Goal: Task Accomplishment & Management: Complete application form

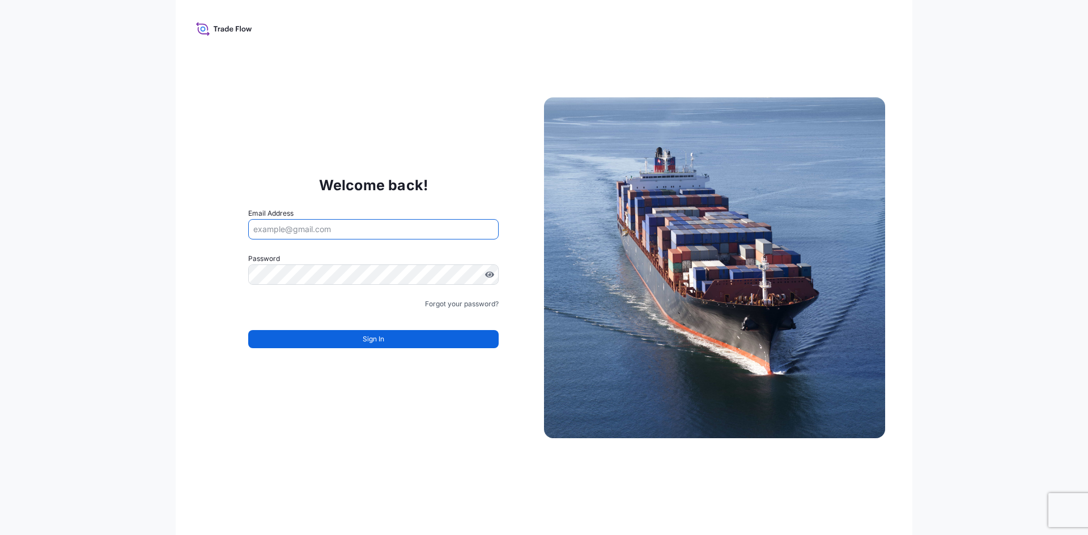
drag, startPoint x: 418, startPoint y: 432, endPoint x: 419, endPoint y: 399, distance: 33.4
click at [418, 429] on div "Welcome back! Email Address Password Must include: Upper & lower case letters S…" at bounding box center [544, 267] width 737 height 535
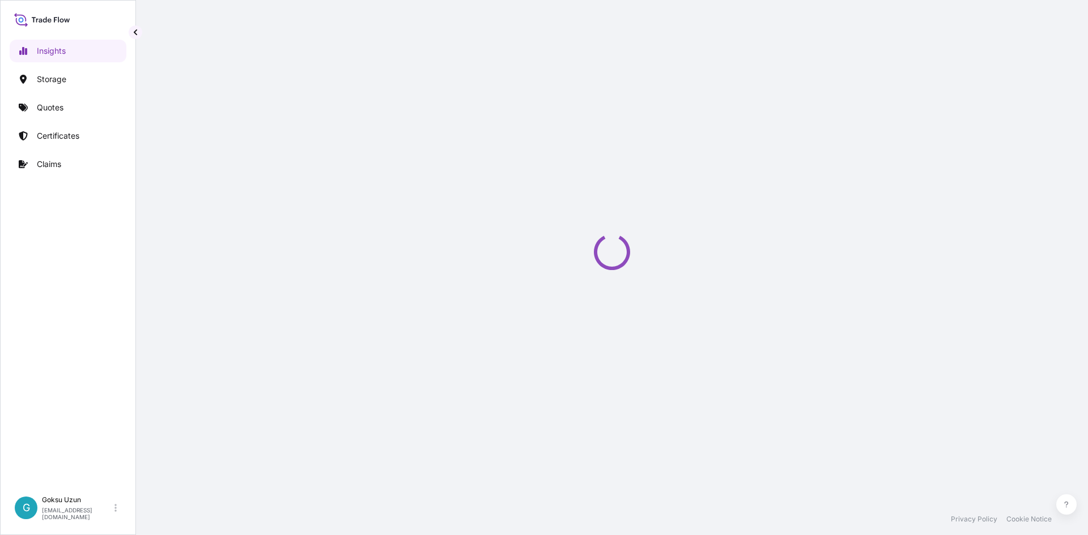
select select "2025"
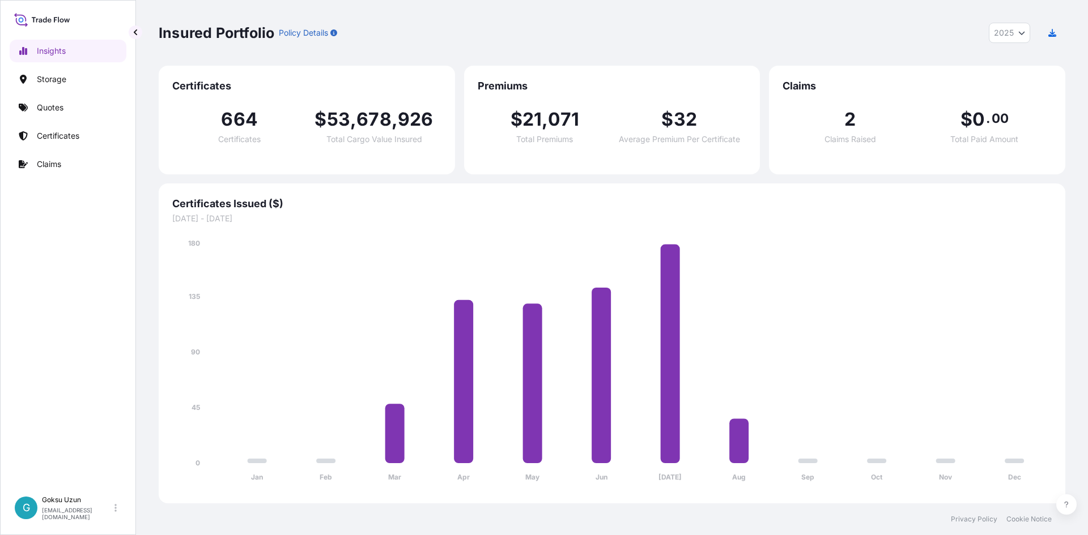
click at [846, 125] on span "2" at bounding box center [849, 119] width 11 height 18
click at [44, 169] on p "Claims" at bounding box center [49, 164] width 24 height 11
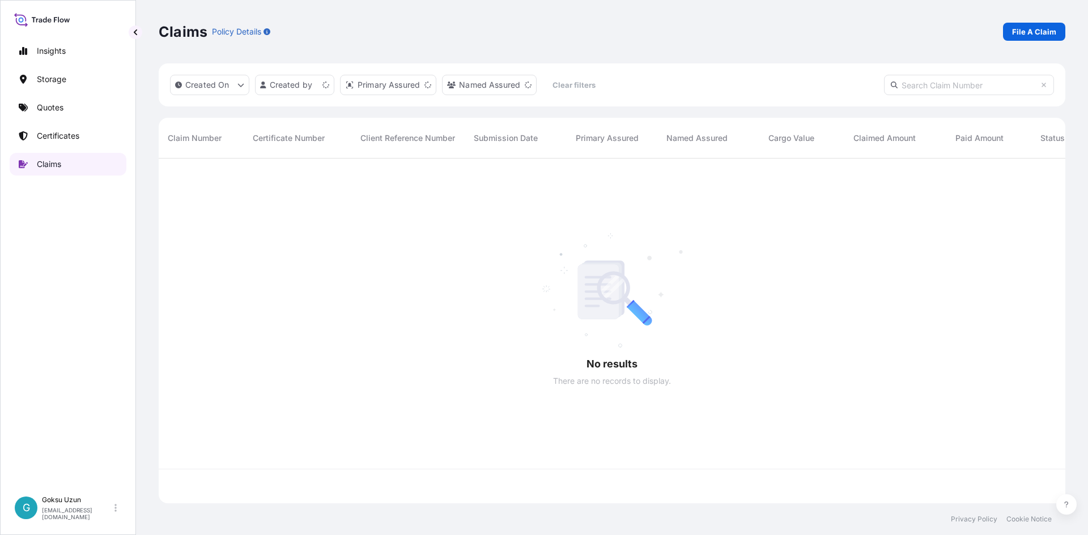
scroll to position [343, 898]
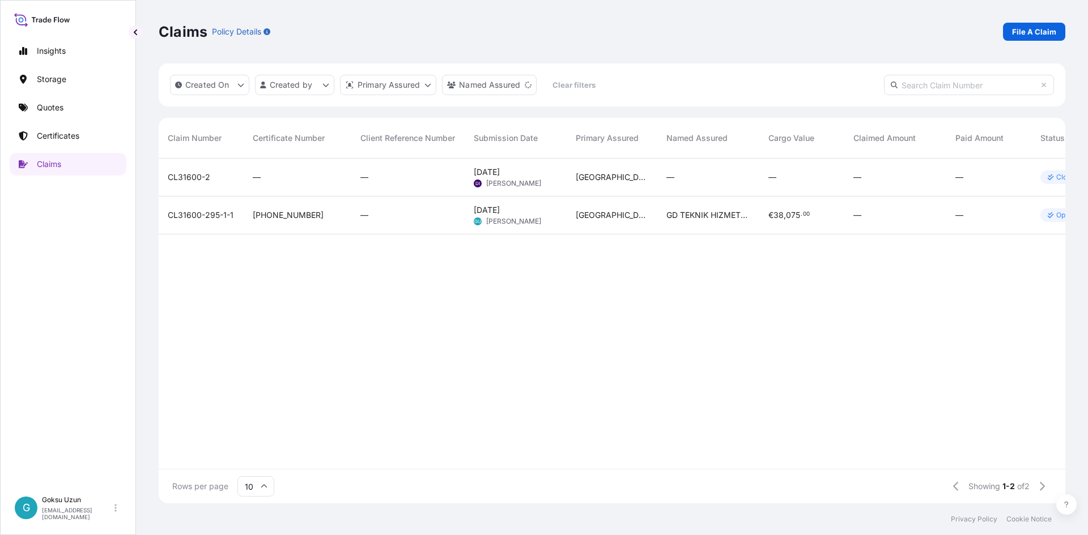
click at [688, 19] on div "Claims Policy Details File A Claim" at bounding box center [612, 31] width 907 height 63
click at [1037, 33] on p "File A Claim" at bounding box center [1034, 31] width 44 height 11
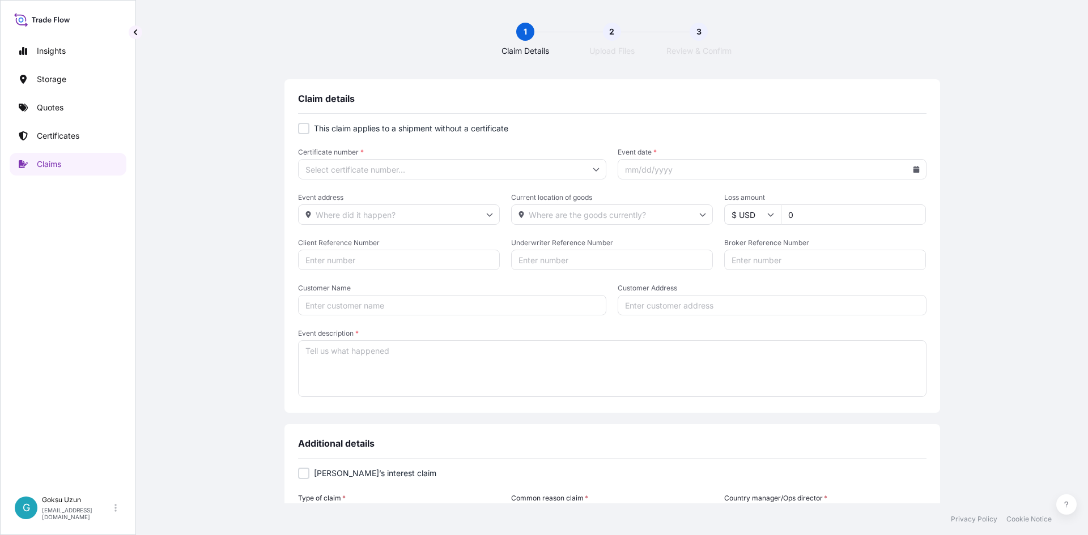
click at [550, 150] on form "This claim applies to a shipment without a certificate Certificate number * Eve…" at bounding box center [612, 261] width 628 height 276
click at [392, 167] on input "Certificate number *" at bounding box center [452, 169] width 309 height 20
click at [454, 169] on input "Certificate number *" at bounding box center [452, 169] width 309 height 20
paste input "[PHONE_NUMBER]"
type input "[PHONE_NUMBER]"
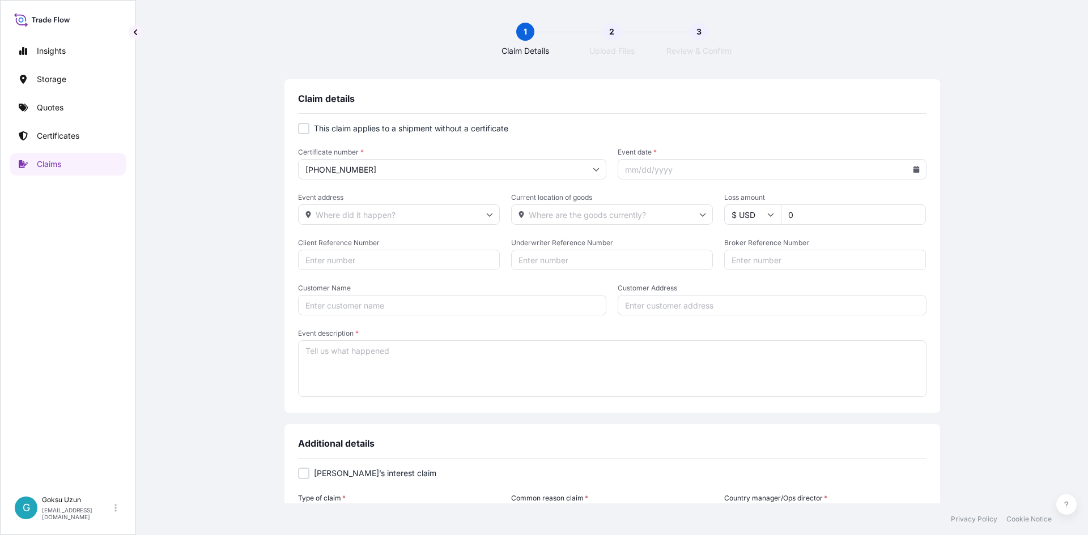
click at [756, 164] on input "Event date *" at bounding box center [772, 169] width 309 height 20
click at [913, 169] on icon at bounding box center [916, 169] width 6 height 7
click at [866, 204] on icon at bounding box center [866, 201] width 5 height 7
click at [591, 398] on div "This claim applies to a shipment without a certificate Certificate number * [PH…" at bounding box center [612, 267] width 628 height 307
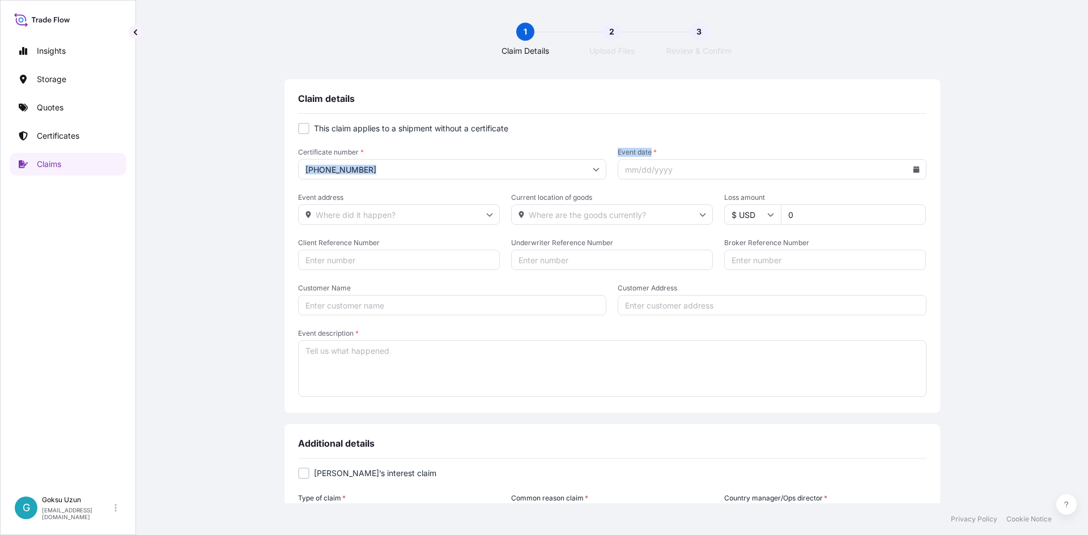
drag, startPoint x: 648, startPoint y: 148, endPoint x: 607, endPoint y: 152, distance: 41.5
click at [607, 152] on div "Certificate number * [PHONE_NUMBER] Event date *" at bounding box center [612, 164] width 628 height 32
copy div "Event date"
click at [59, 166] on p "Claims" at bounding box center [49, 164] width 24 height 11
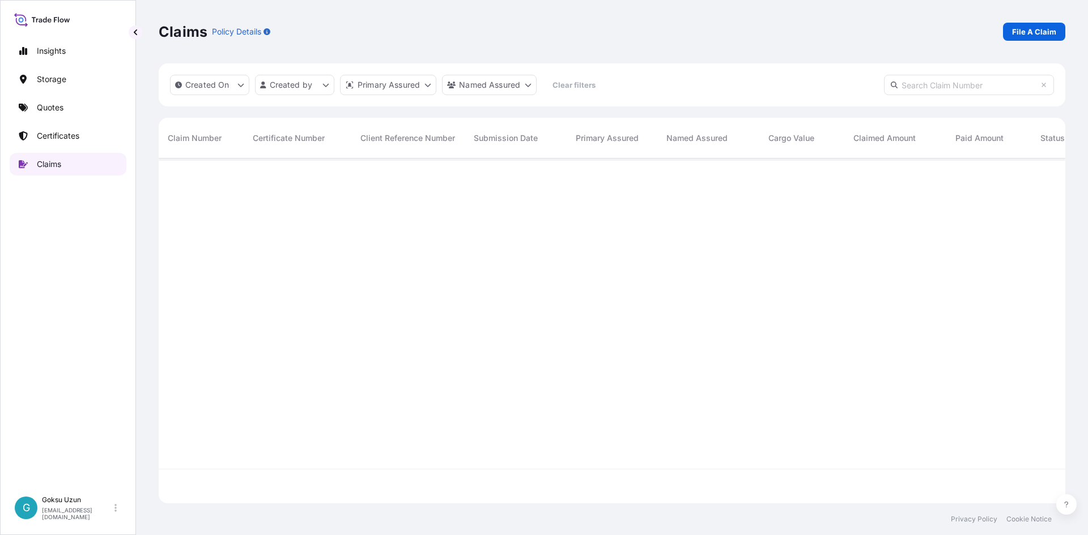
scroll to position [343, 898]
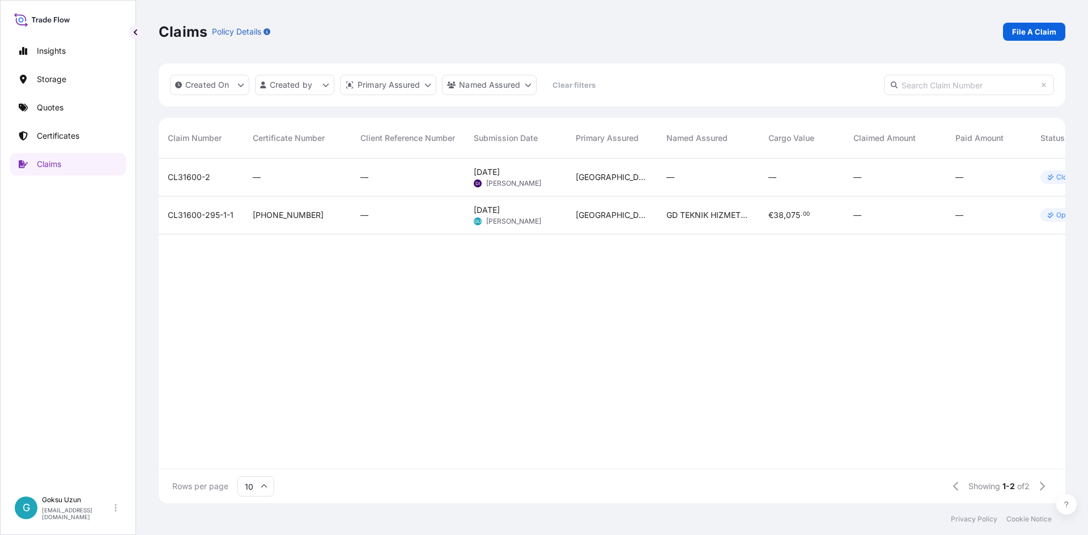
click at [500, 212] on span "[DATE]" at bounding box center [487, 210] width 26 height 11
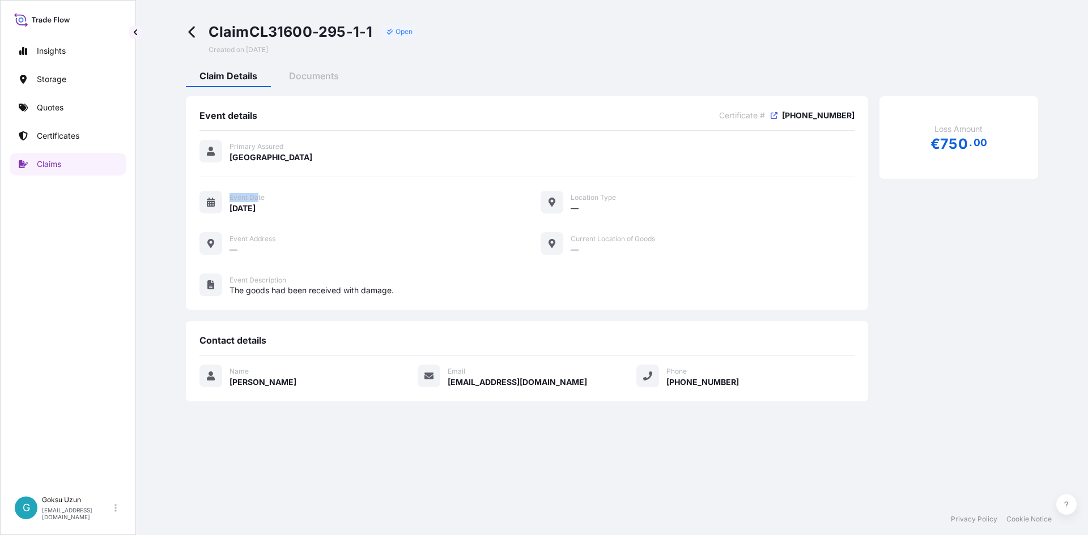
drag, startPoint x: 258, startPoint y: 200, endPoint x: 187, endPoint y: 210, distance: 72.0
click at [187, 210] on div "Event details Certificate # [PHONE_NUMBER] Primary Assured Turkey Event Date [D…" at bounding box center [527, 203] width 682 height 214
click at [351, 213] on div "[DATE]" at bounding box center [371, 208] width 284 height 12
click at [53, 163] on p "Claims" at bounding box center [49, 164] width 24 height 11
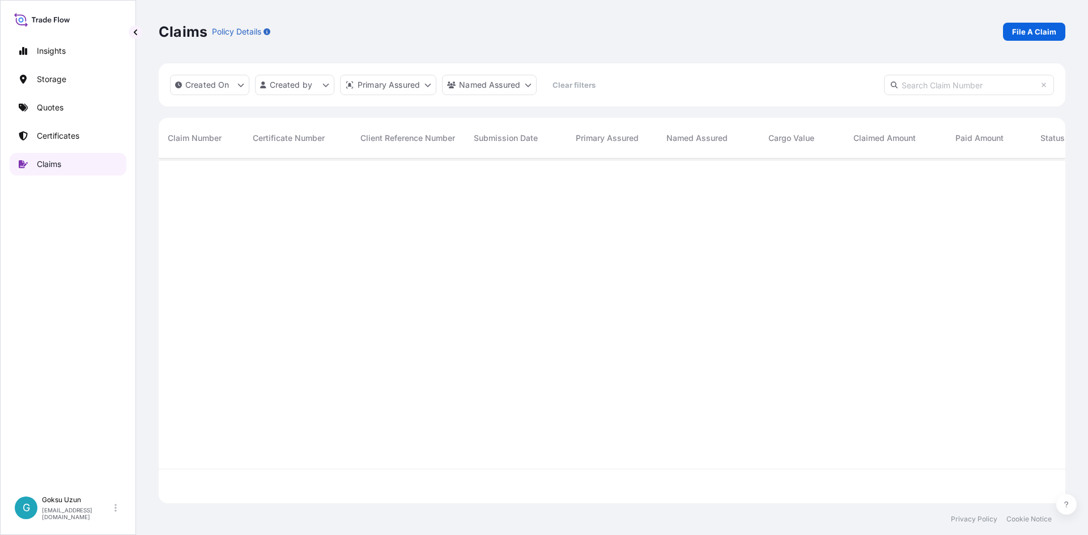
scroll to position [343, 898]
click at [1053, 37] on link "File A Claim" at bounding box center [1034, 32] width 62 height 18
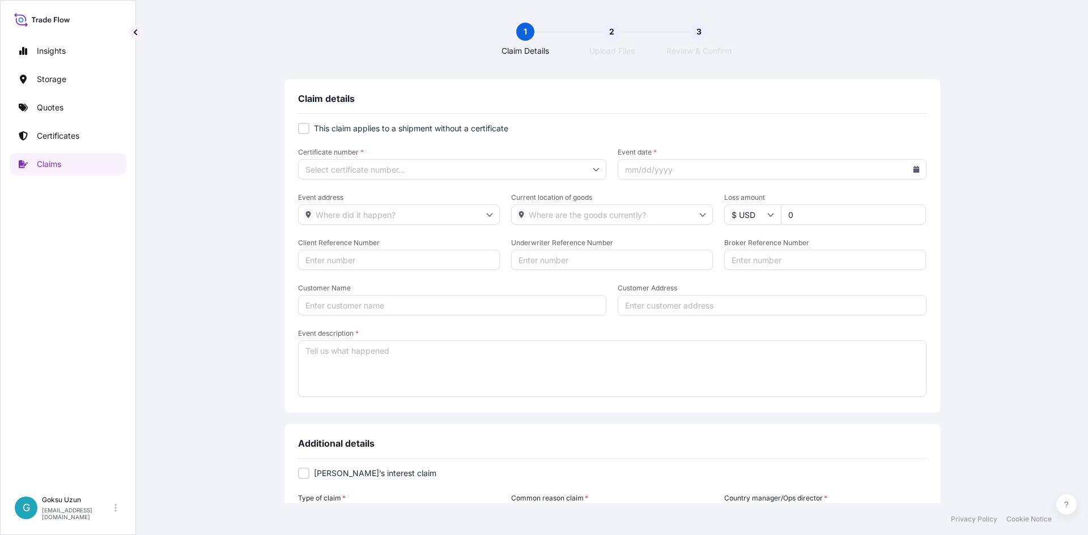
click at [660, 173] on input "Event date *" at bounding box center [772, 169] width 309 height 20
click at [487, 167] on input "Certificate number *" at bounding box center [452, 169] width 309 height 20
paste input "Event date"
type input "Event date"
drag, startPoint x: 293, startPoint y: 168, endPoint x: 308, endPoint y: 176, distance: 17.2
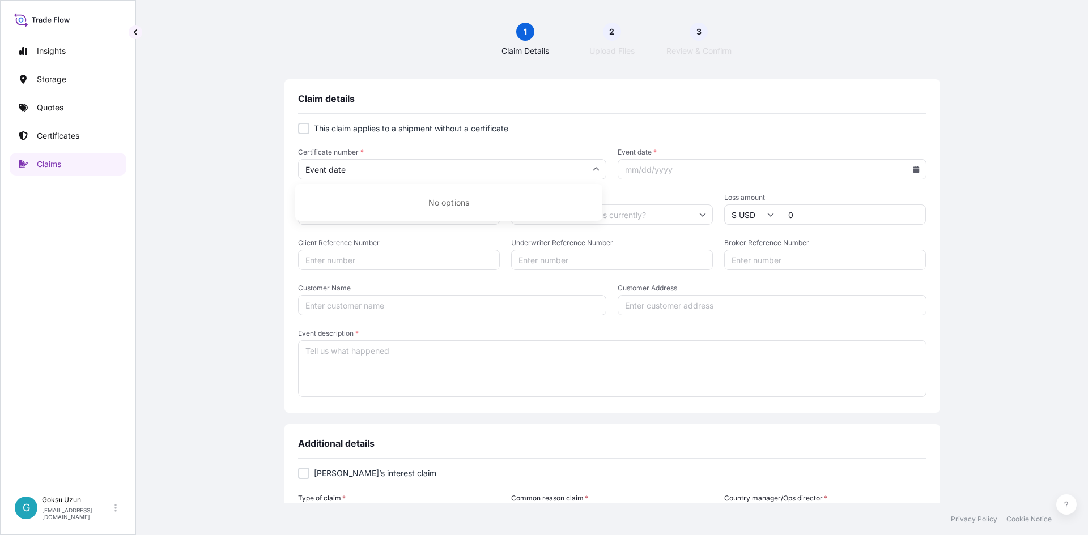
click at [293, 176] on div "Claim details This claim applies to a shipment without a certificate Certificat…" at bounding box center [612, 246] width 656 height 334
drag, startPoint x: 349, startPoint y: 168, endPoint x: 265, endPoint y: 171, distance: 84.5
click at [267, 171] on div "Claim details This claim applies to a shipment without a certificate Certificat…" at bounding box center [612, 459] width 907 height 761
click at [374, 168] on input "Certificate number *" at bounding box center [452, 169] width 309 height 20
paste input "[PHONE_NUMBER]"
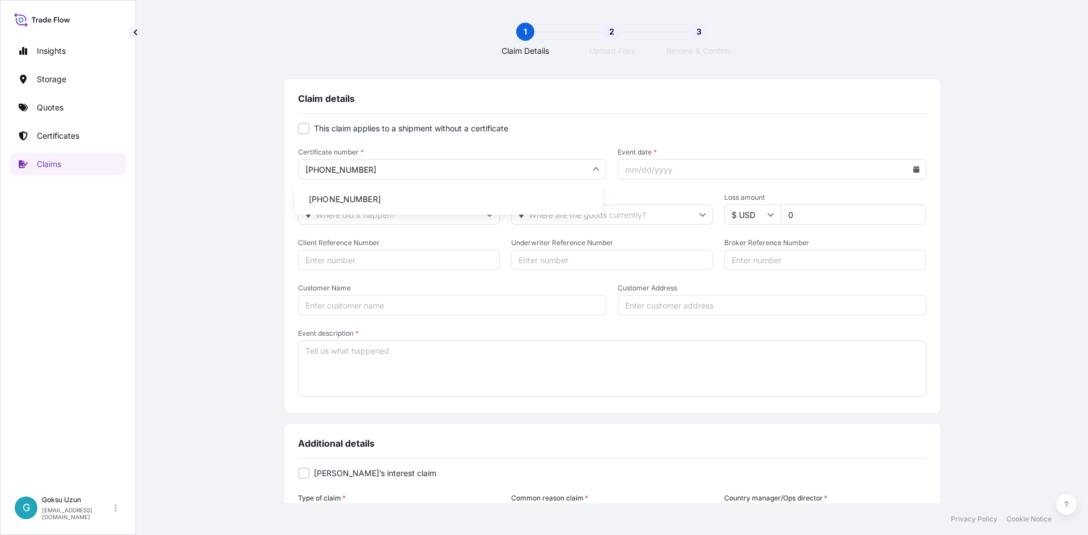
type input "[PHONE_NUMBER]"
click at [913, 172] on icon at bounding box center [916, 169] width 6 height 7
click at [738, 209] on div "[DATE]" at bounding box center [820, 201] width 181 height 17
click at [746, 202] on div "[DATE]" at bounding box center [748, 202] width 27 height 14
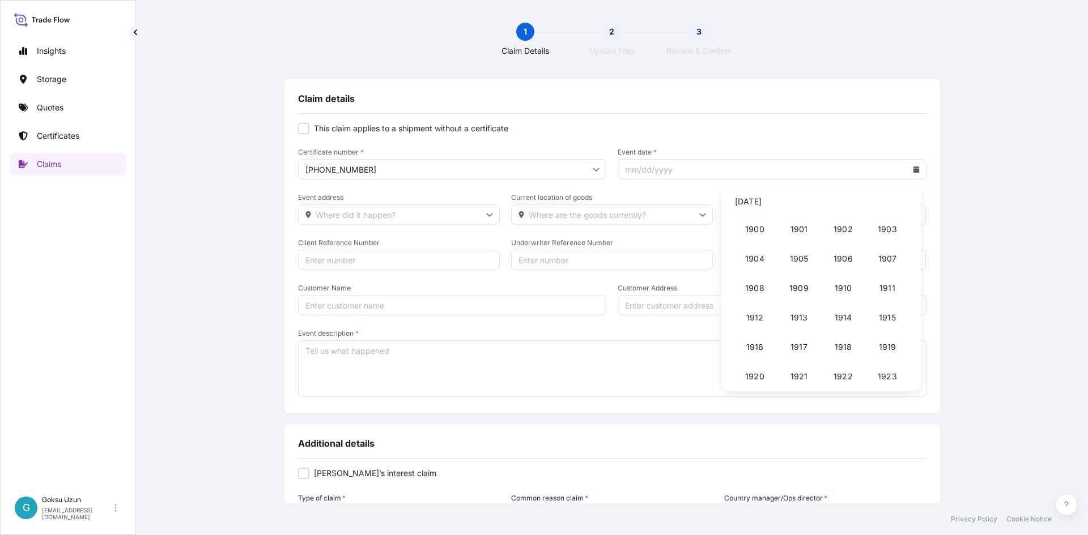
scroll to position [842, 0]
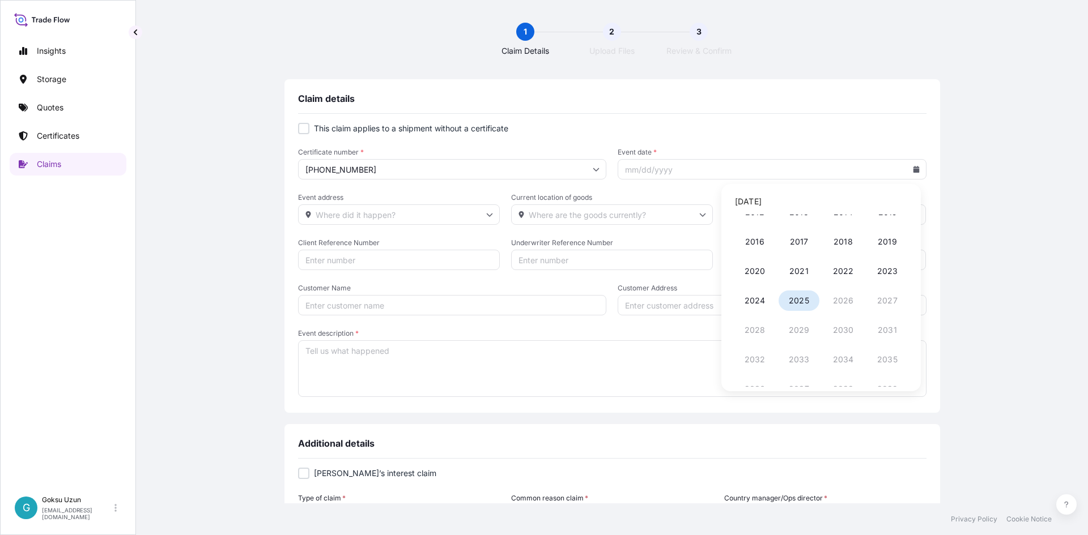
click at [799, 301] on button "2025" at bounding box center [798, 301] width 41 height 20
click at [759, 204] on div "[DATE]" at bounding box center [748, 202] width 27 height 14
click at [741, 203] on div "[DATE]" at bounding box center [748, 202] width 27 height 14
click at [741, 204] on div "[DATE]" at bounding box center [748, 202] width 27 height 14
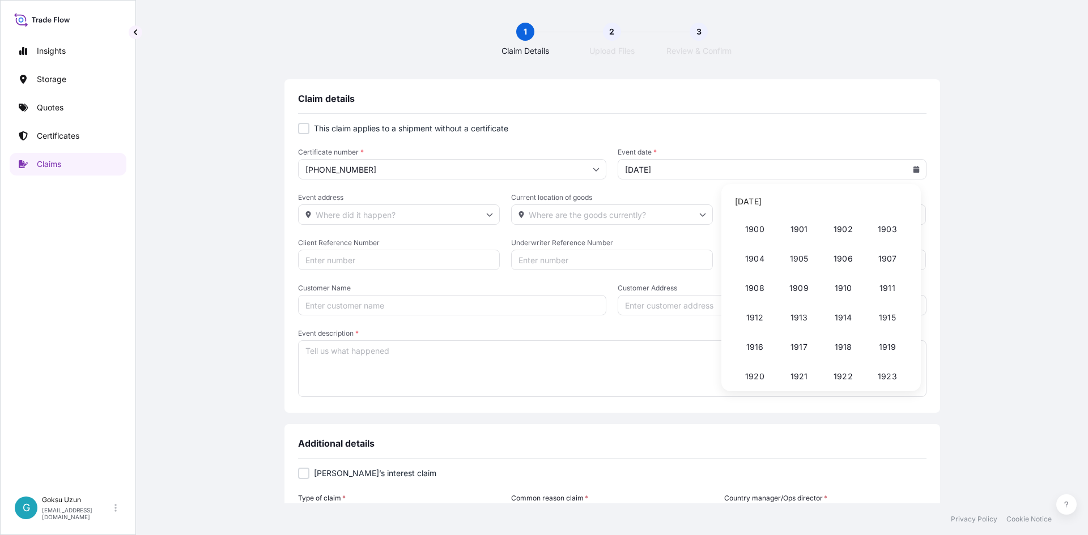
scroll to position [842, 0]
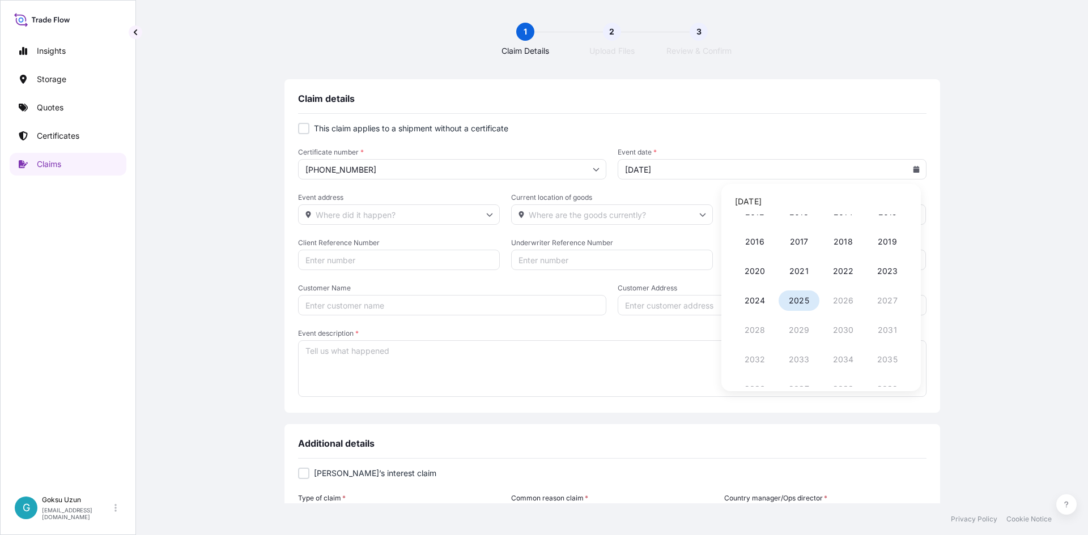
click at [742, 204] on div "[DATE]" at bounding box center [748, 202] width 27 height 14
click at [899, 204] on icon at bounding box center [898, 201] width 5 height 7
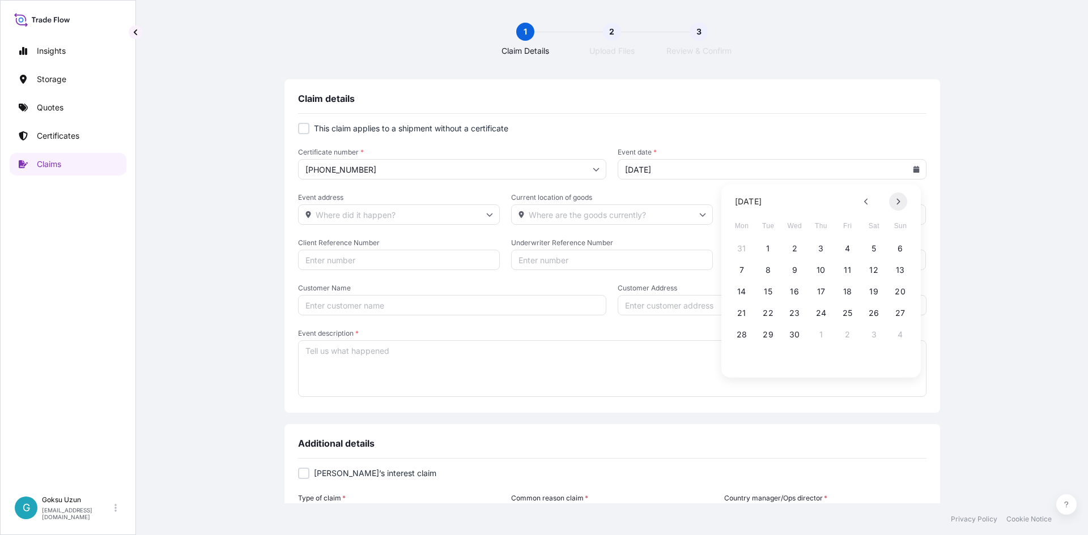
click at [899, 204] on icon at bounding box center [898, 201] width 5 height 7
click at [862, 197] on button at bounding box center [866, 202] width 18 height 18
click at [767, 337] on button "27" at bounding box center [768, 335] width 18 height 18
type input "[DATE]"
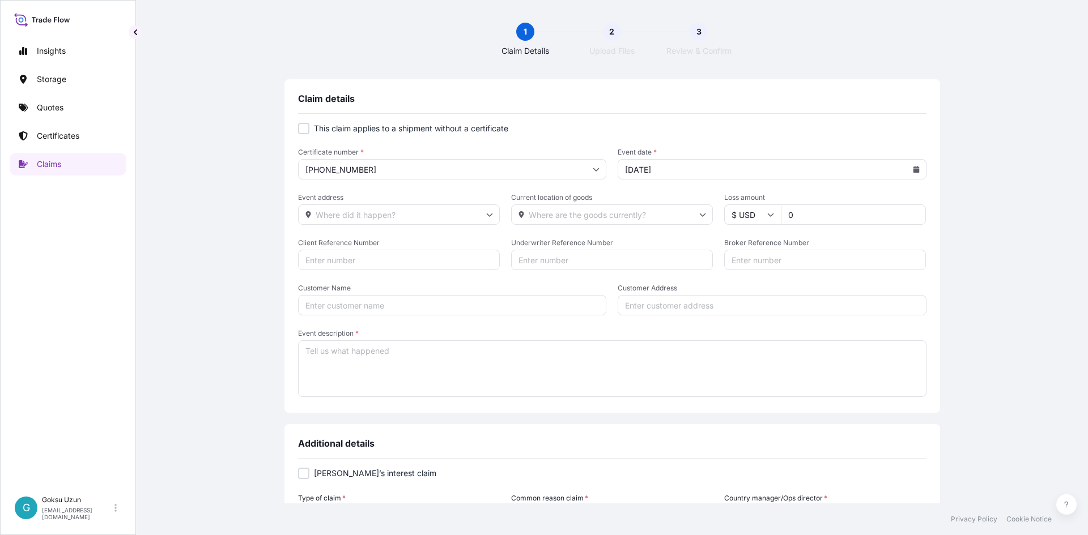
click at [378, 216] on input "Event address" at bounding box center [399, 215] width 202 height 20
click at [1012, 276] on div "Claim details This claim applies to a shipment without a certificate Certificat…" at bounding box center [612, 459] width 907 height 761
click at [849, 216] on input "0" at bounding box center [853, 215] width 145 height 20
click at [754, 222] on input "$ USD" at bounding box center [752, 215] width 57 height 20
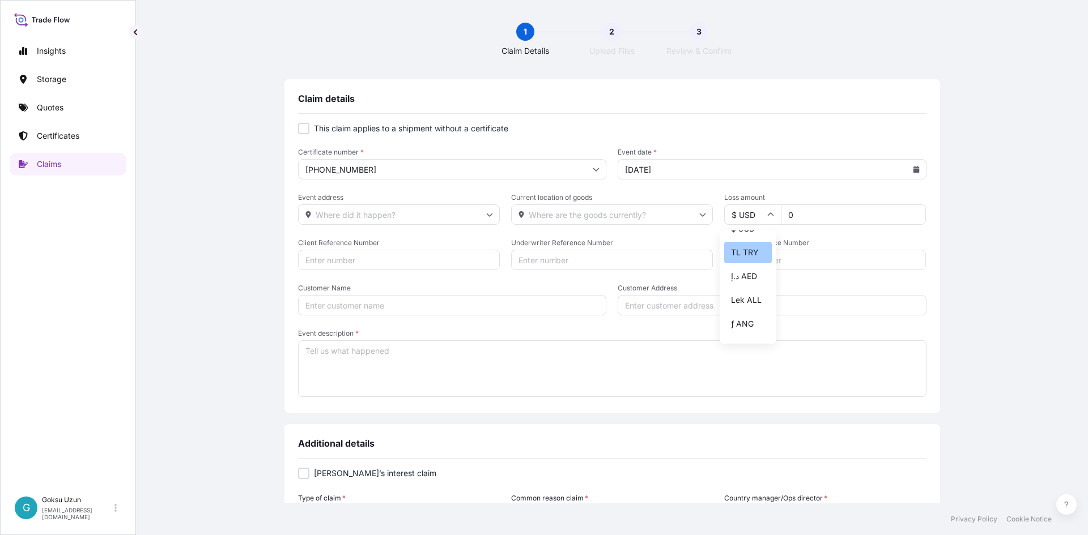
scroll to position [397, 0]
click at [738, 265] on div "TL TRY" at bounding box center [748, 254] width 48 height 22
type input "TL TRY"
click at [824, 208] on input "0" at bounding box center [853, 215] width 145 height 20
click at [793, 216] on input "048.000" at bounding box center [853, 215] width 145 height 20
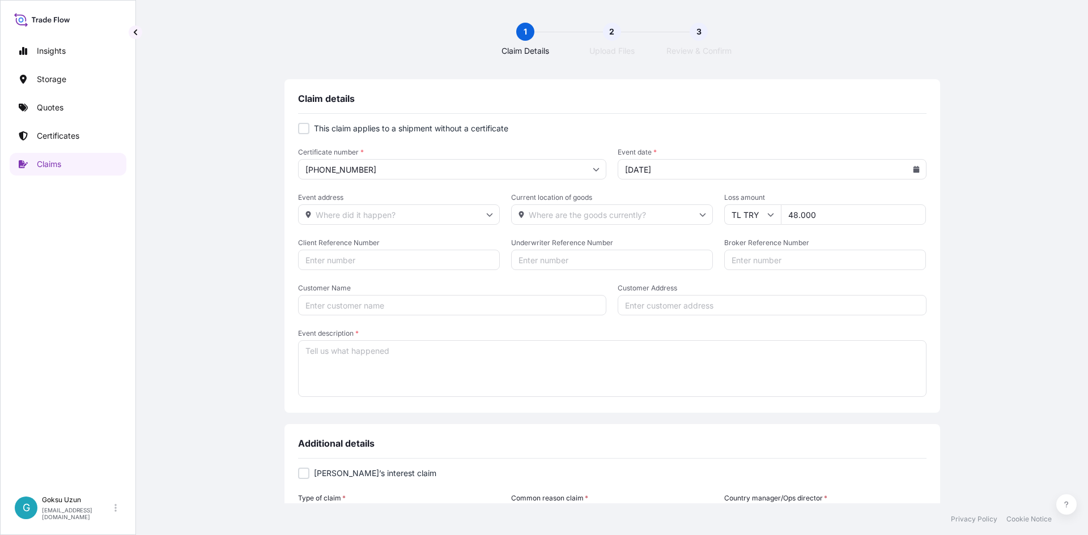
type input "48.000"
click at [972, 275] on div "Claim details This claim applies to a shipment without a certificate Certificat…" at bounding box center [612, 459] width 907 height 761
drag, startPoint x: 409, startPoint y: 258, endPoint x: 554, endPoint y: 279, distance: 146.6
click at [410, 257] on input "Client Reference Number" at bounding box center [399, 260] width 202 height 20
click at [548, 257] on input "Underwriter Reference Number" at bounding box center [612, 260] width 202 height 20
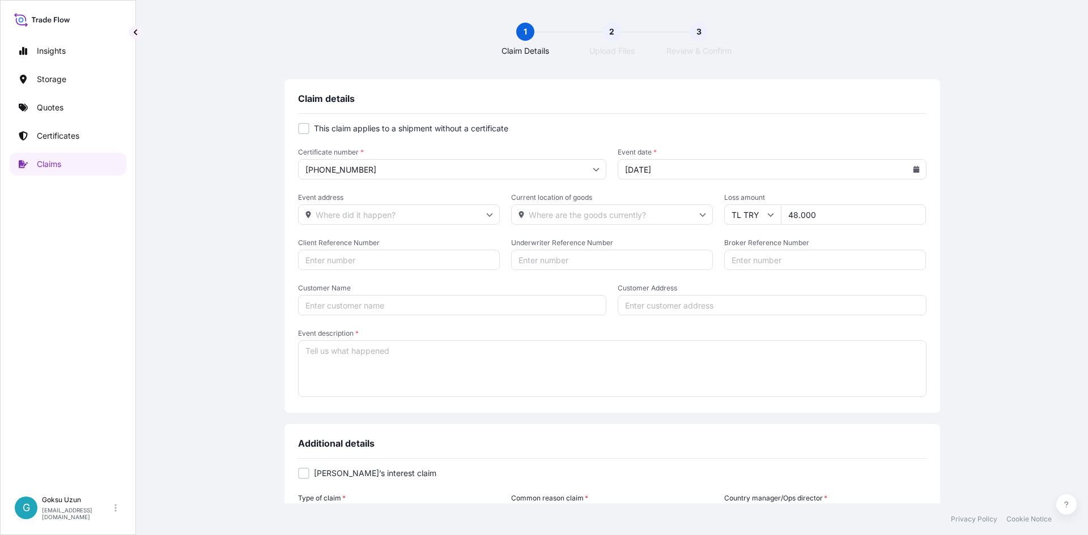
click at [368, 260] on input "Client Reference Number" at bounding box center [399, 260] width 202 height 20
type input "2411752242"
click at [308, 301] on input "Customer Name" at bounding box center [452, 305] width 309 height 20
click at [369, 306] on input "Customer Name" at bounding box center [452, 305] width 309 height 20
paste input "AKALIKO INTERCONTINENTAL MAKINE DIS TICARET ANONIM SIRKETI""
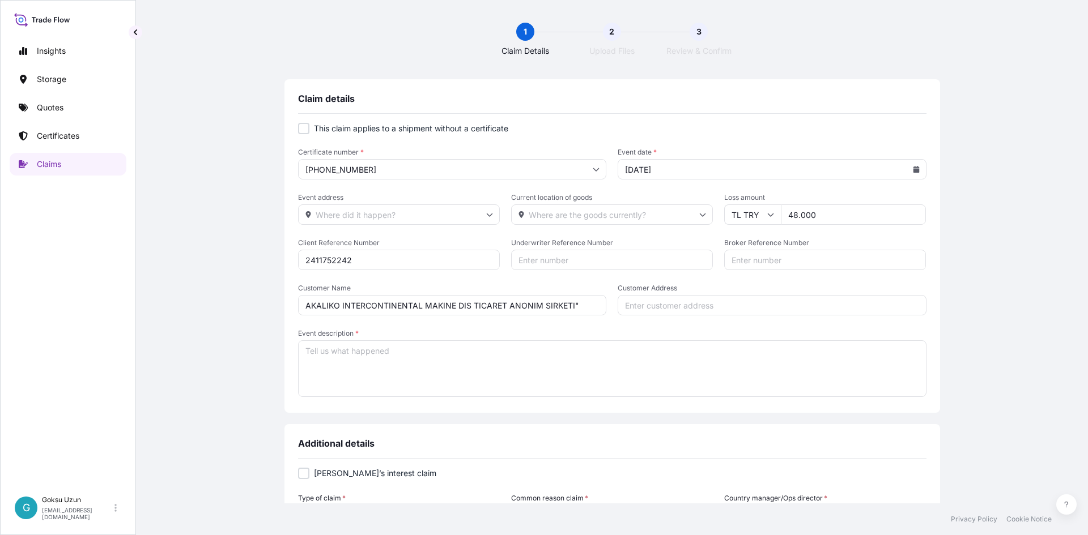
type input "AKALIKO INTERCONTINENTAL MAKINE DIS TICARET ANONIM SIRKETI""
click at [630, 320] on form "This claim applies to a shipment without a certificate Certificate number * [PH…" at bounding box center [612, 261] width 628 height 276
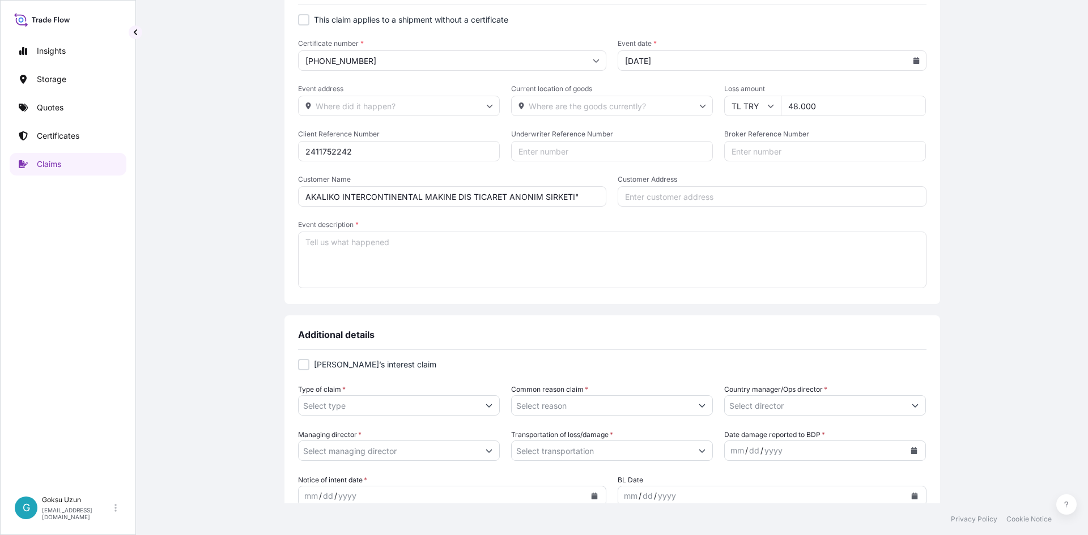
scroll to position [113, 0]
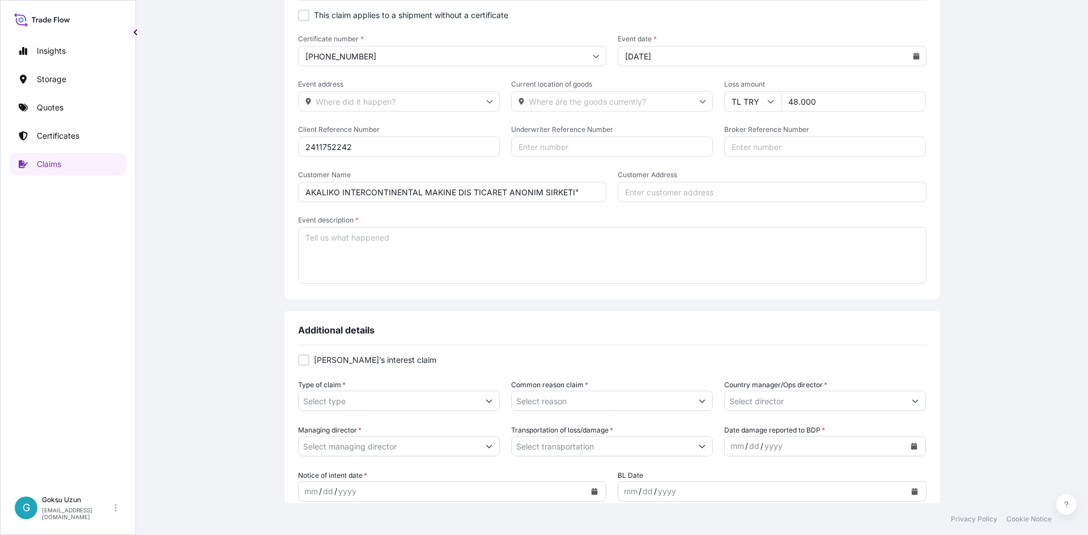
click at [314, 233] on textarea "Event description *" at bounding box center [612, 255] width 628 height 57
paste textarea "Corrosion and rust were detected in two tubes included in the shipment. The rep…"
type textarea "Corrosion and rust were detected in two tubes included in the shipment. The rep…"
drag, startPoint x: 793, startPoint y: 103, endPoint x: 807, endPoint y: 110, distance: 15.5
click at [796, 105] on input "48.000" at bounding box center [853, 101] width 145 height 20
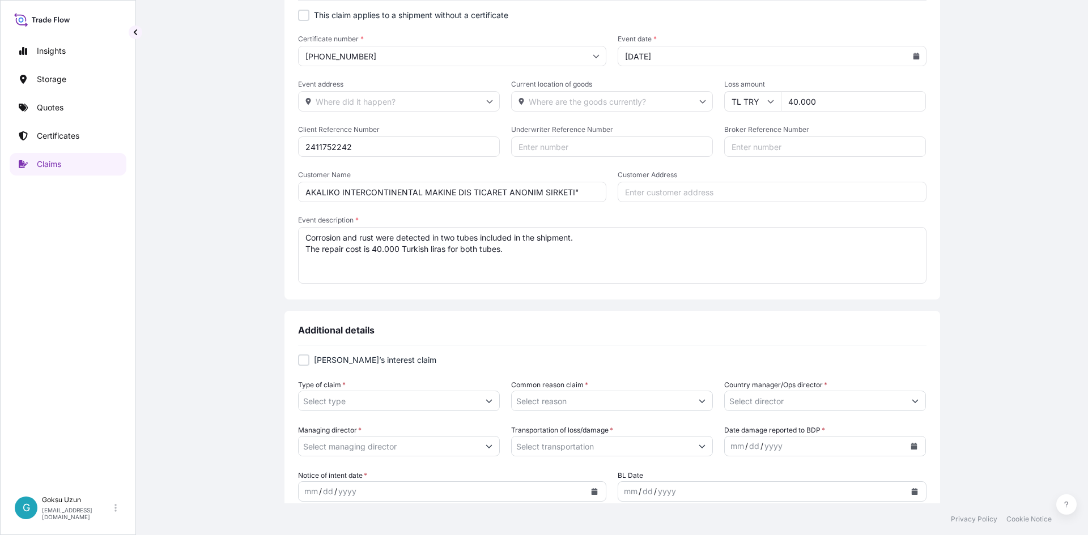
type input "40.000"
click at [1008, 189] on div "Claim details This claim applies to a shipment without a certificate Certificat…" at bounding box center [612, 346] width 907 height 761
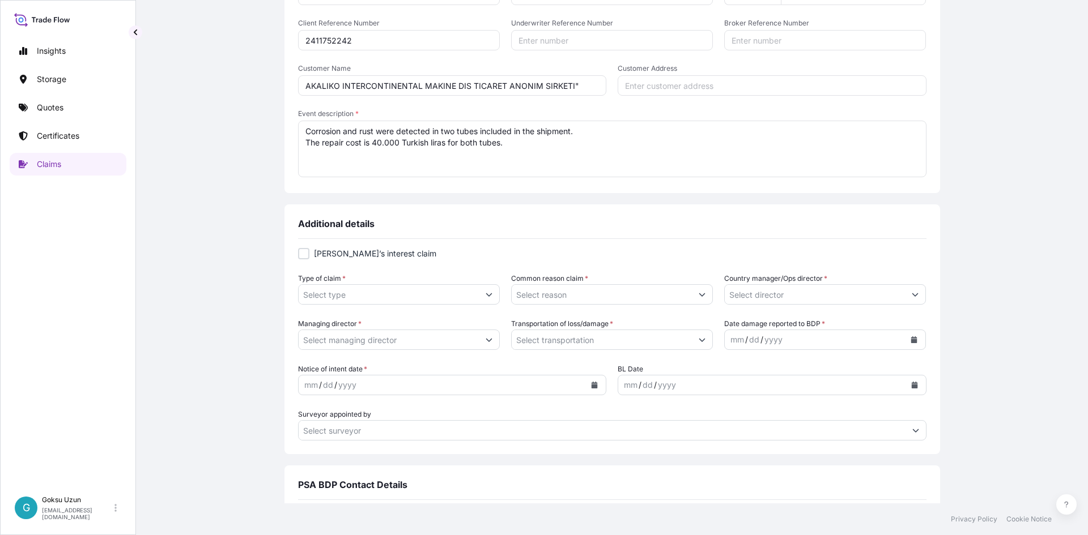
scroll to position [227, 0]
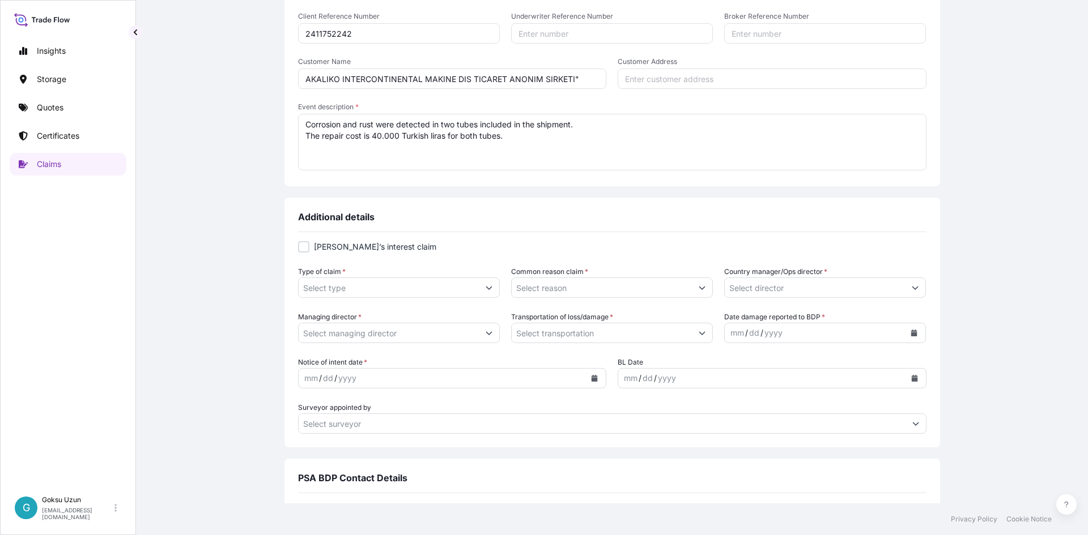
click at [298, 246] on div at bounding box center [303, 246] width 11 height 11
checkbox input "true"
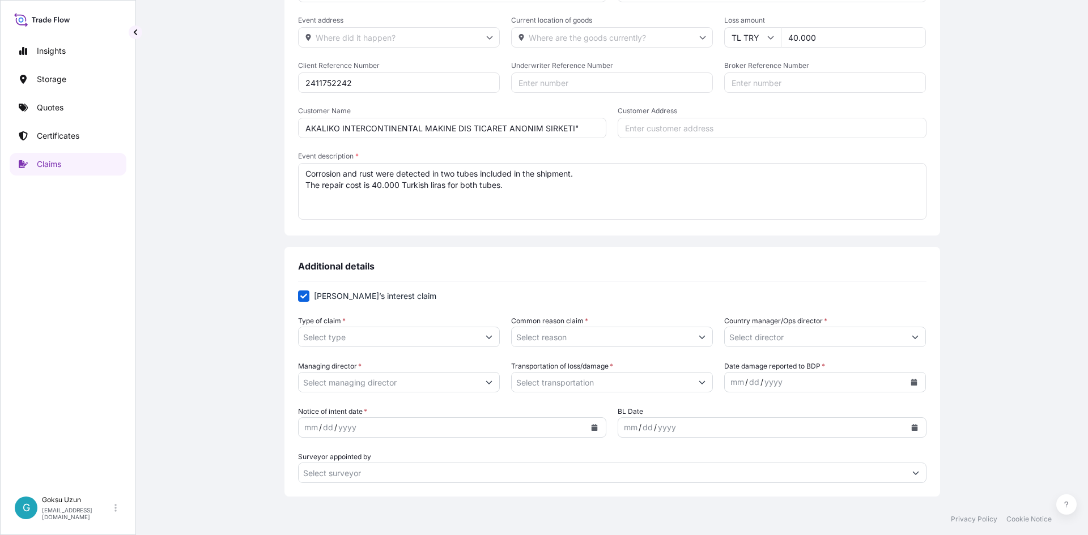
scroll to position [283, 0]
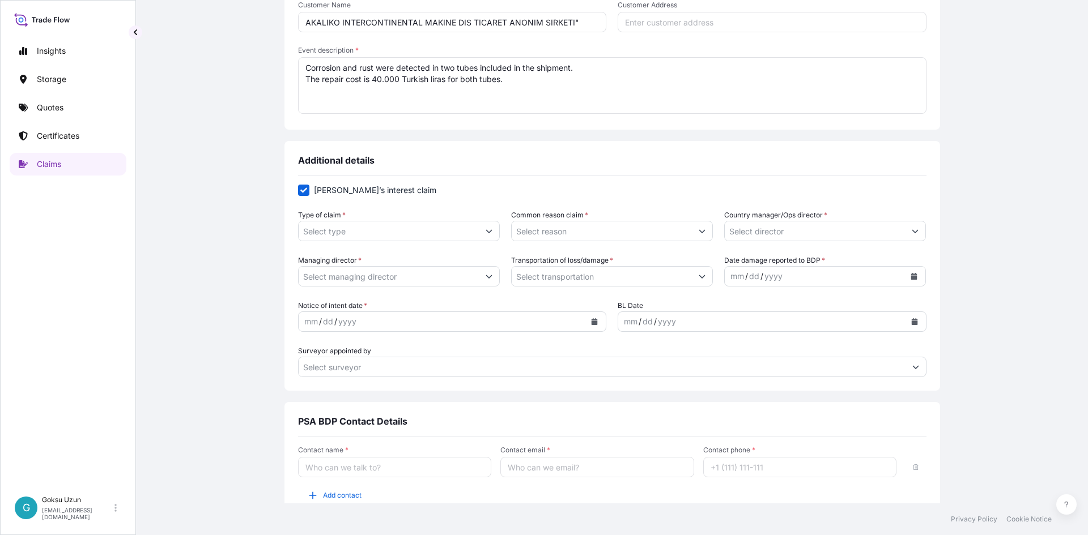
click at [408, 224] on input "Type of claim *" at bounding box center [389, 231] width 180 height 20
click at [487, 232] on icon "Show suggestions" at bounding box center [489, 231] width 6 height 3
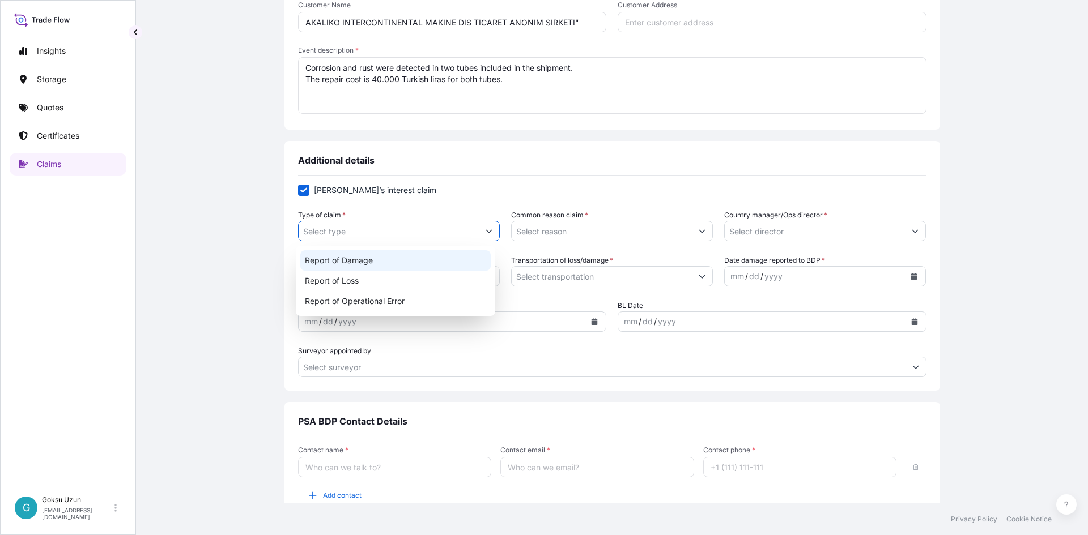
click at [351, 264] on div "Report of Damage" at bounding box center [395, 260] width 191 height 20
type input "Report of Damage"
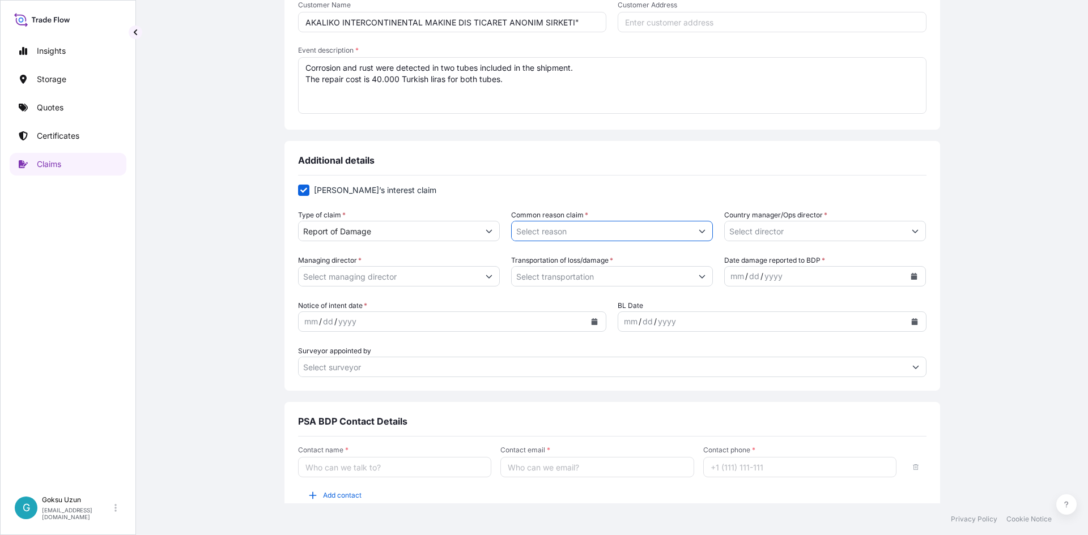
click at [633, 231] on input "Common reason claim *" at bounding box center [602, 231] width 180 height 20
click at [693, 227] on button "Show suggestions" at bounding box center [702, 231] width 20 height 20
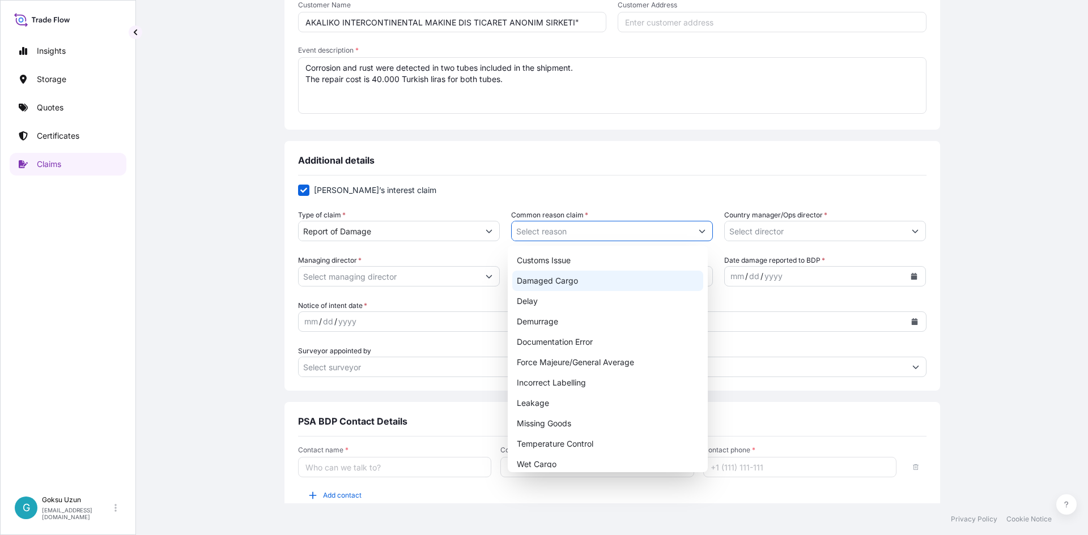
click at [593, 276] on div "Damaged Cargo" at bounding box center [607, 281] width 191 height 20
type input "Damaged Cargo"
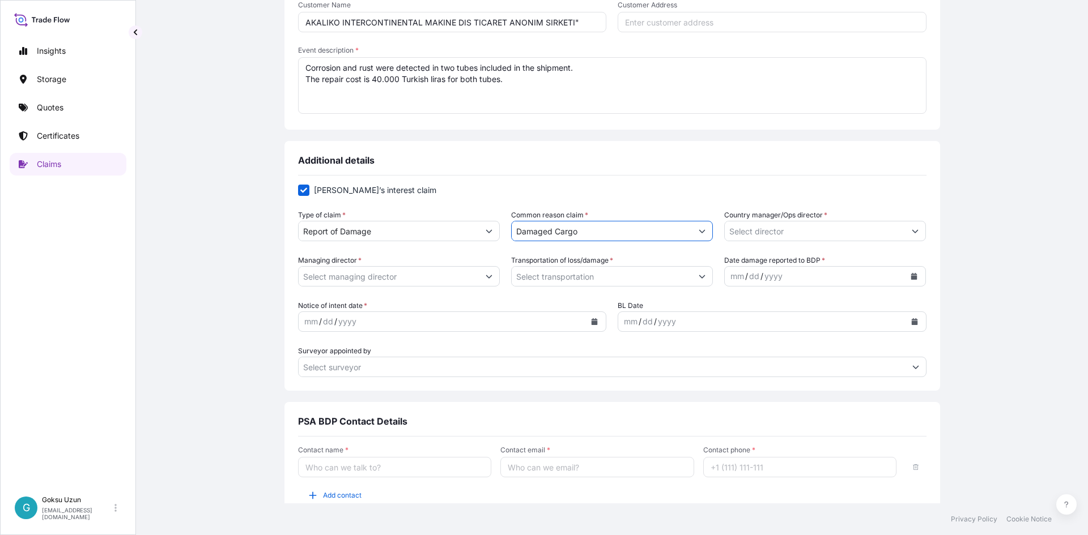
click at [912, 233] on icon "Show suggestions" at bounding box center [915, 231] width 7 height 7
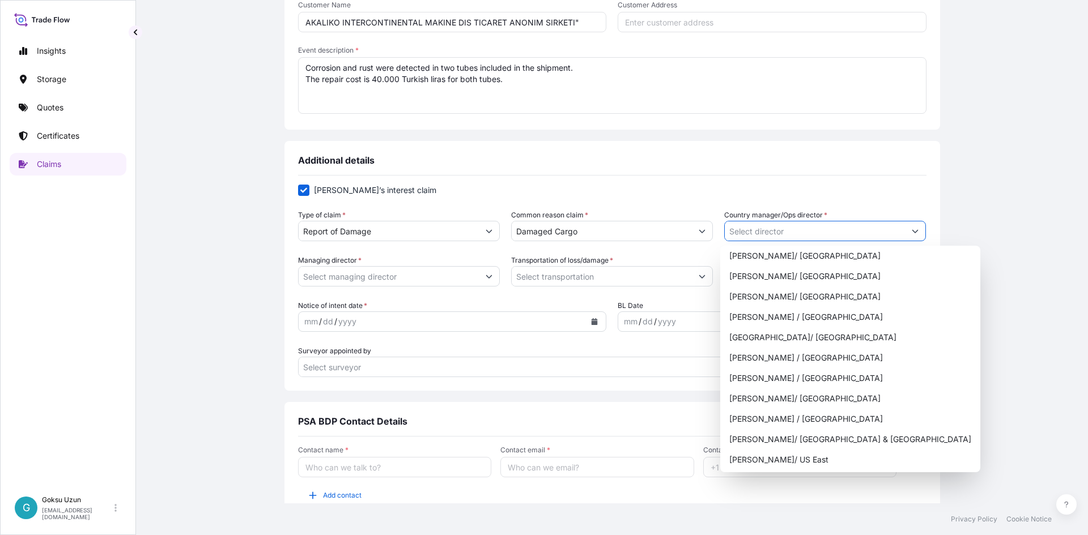
scroll to position [0, 0]
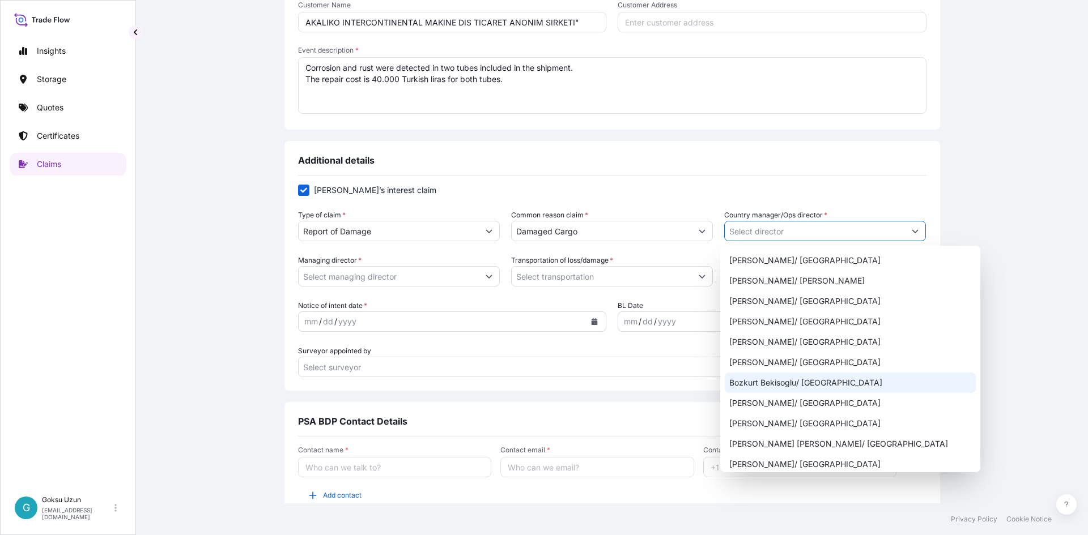
click at [770, 385] on div "Bozkurt Bekisoglu/ [GEOGRAPHIC_DATA]" at bounding box center [850, 383] width 251 height 20
type input "Bozkurt Bekisoglu/ [GEOGRAPHIC_DATA]"
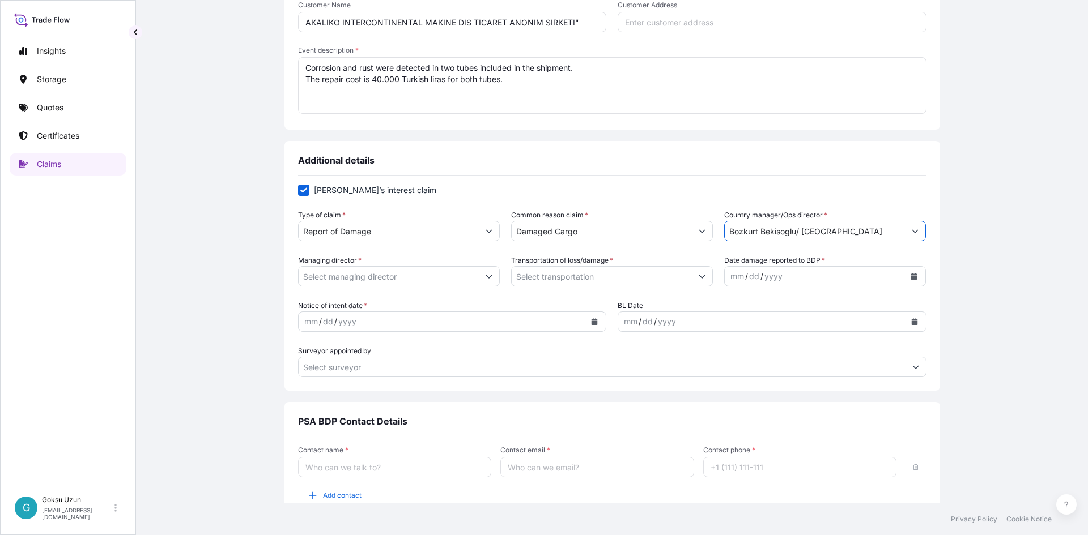
click at [352, 281] on input "Managing director *" at bounding box center [389, 276] width 180 height 20
click at [486, 279] on icon "Show suggestions" at bounding box center [489, 276] width 7 height 7
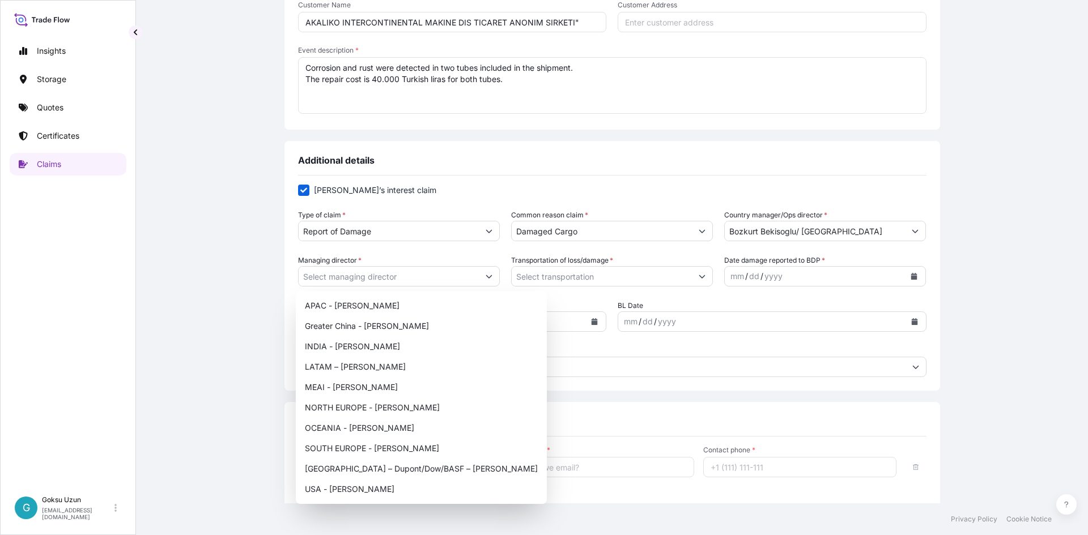
click at [169, 393] on div "Claim details This claim applies to a shipment without a certificate Certificat…" at bounding box center [612, 176] width 907 height 761
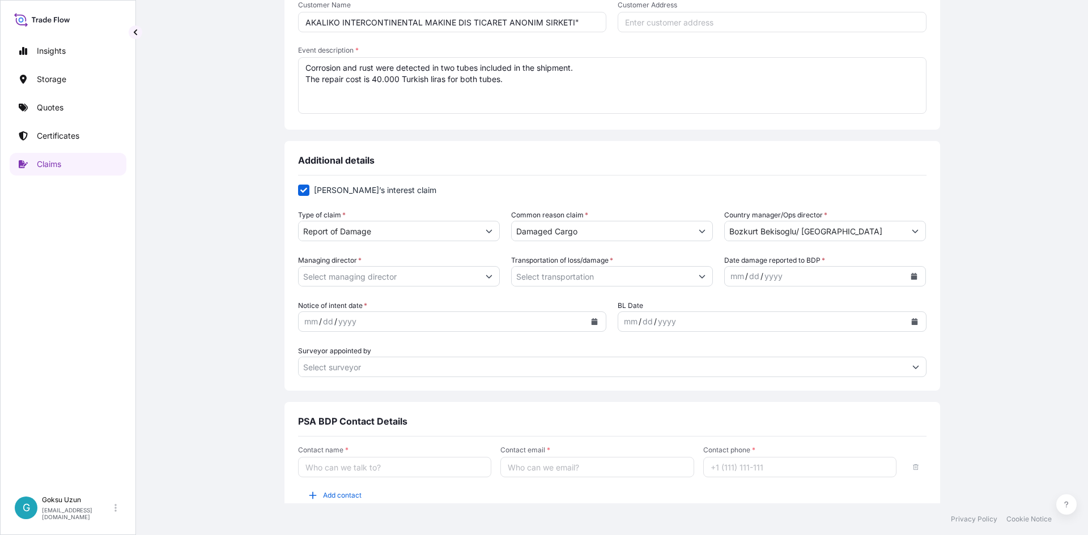
click at [486, 278] on icon "Show suggestions" at bounding box center [489, 276] width 7 height 7
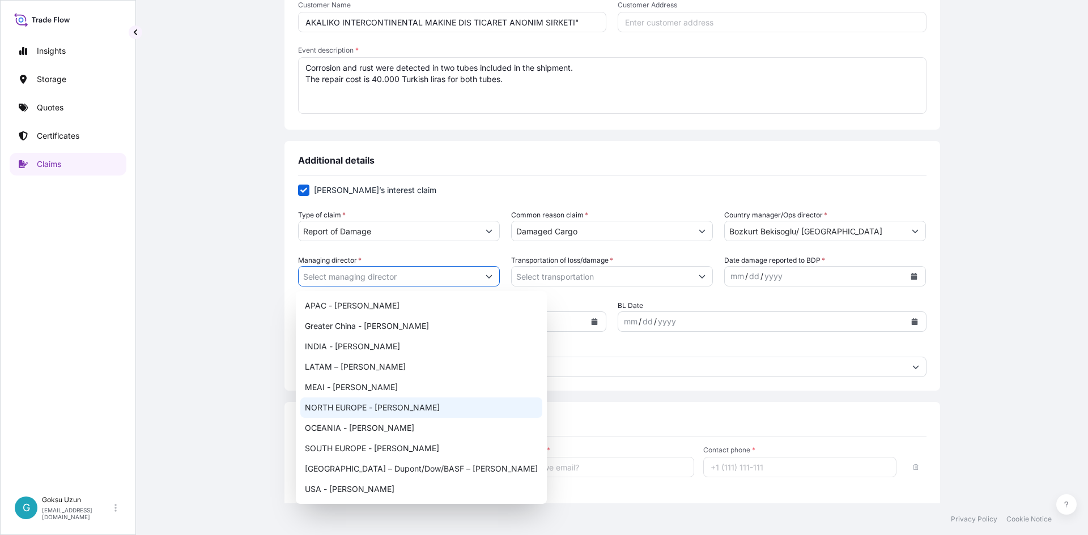
click at [561, 270] on input "Transportation of loss/damage *" at bounding box center [602, 276] width 180 height 20
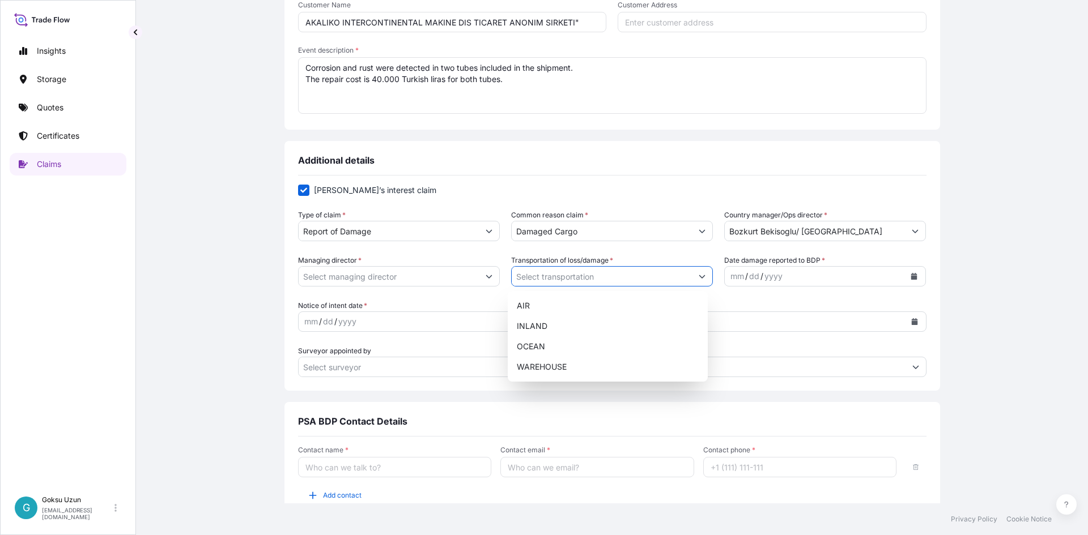
click at [704, 276] on button "Show suggestions" at bounding box center [702, 276] width 20 height 20
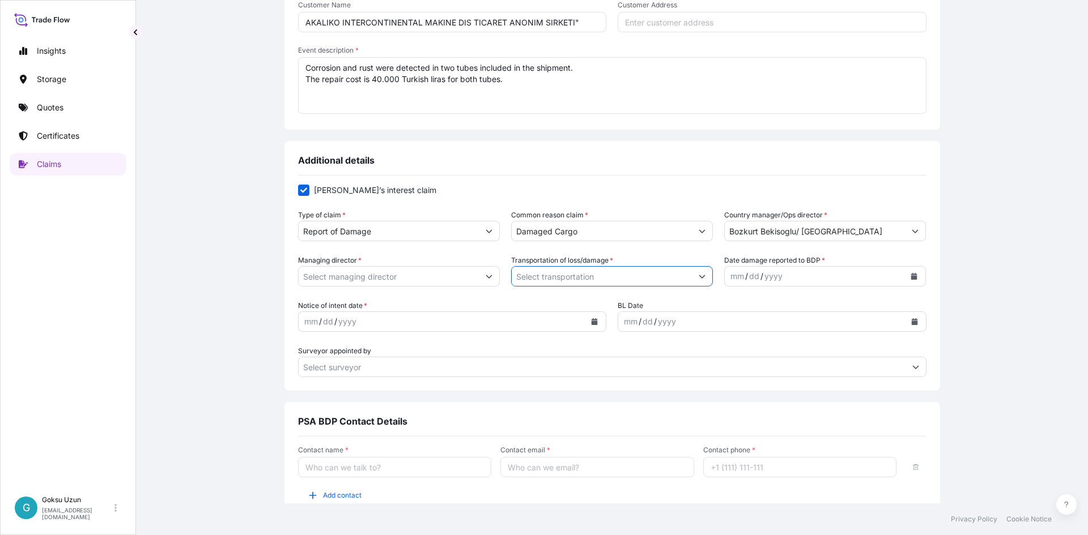
click at [625, 280] on input "Transportation of loss/damage *" at bounding box center [602, 276] width 180 height 20
click at [699, 278] on icon "Show suggestions" at bounding box center [702, 276] width 7 height 7
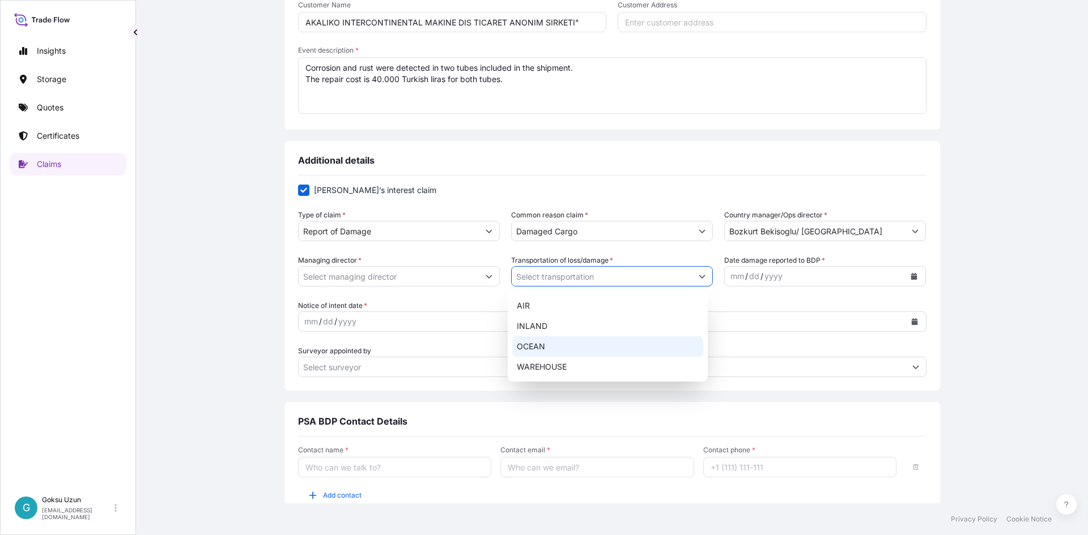
click at [533, 340] on div "OCEAN" at bounding box center [607, 347] width 191 height 20
type input "OCEAN"
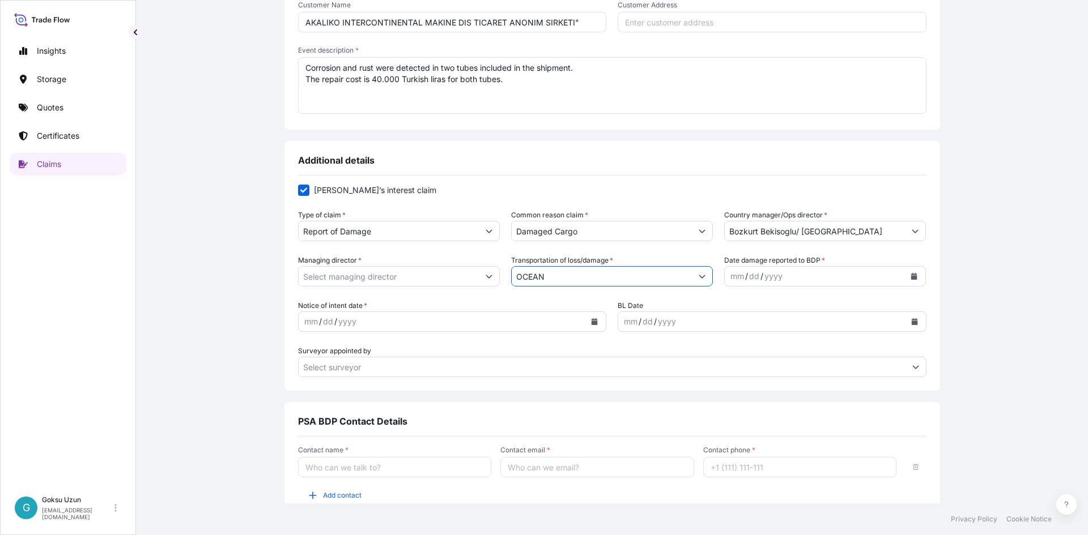
click at [859, 279] on div "mm / dd / yyyy" at bounding box center [815, 276] width 180 height 20
click at [911, 277] on icon "Calendar" at bounding box center [914, 276] width 6 height 7
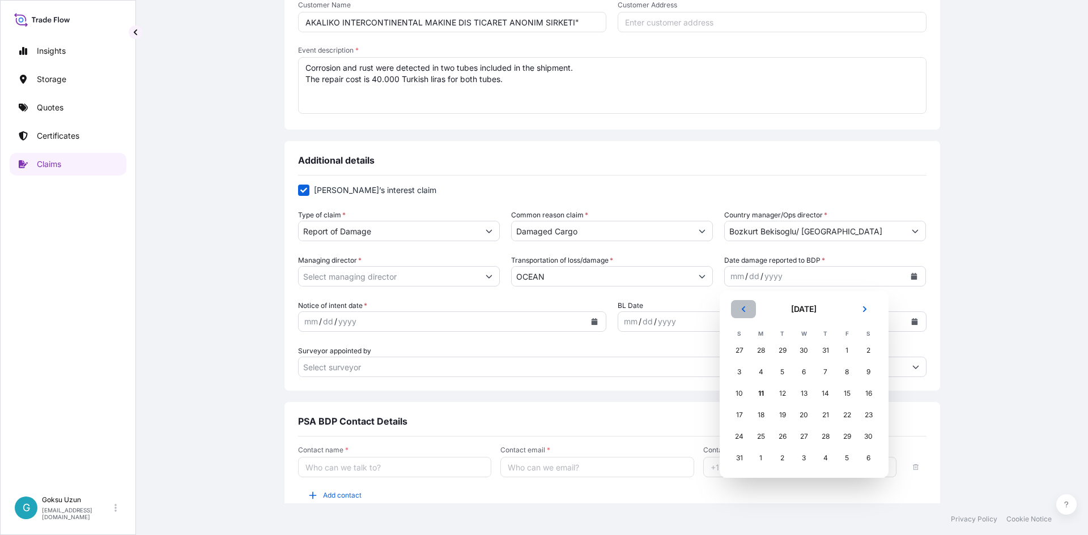
click at [737, 306] on button "Previous" at bounding box center [743, 309] width 25 height 18
click at [763, 432] on div "28" at bounding box center [761, 437] width 20 height 20
drag, startPoint x: 1016, startPoint y: 334, endPoint x: 937, endPoint y: 328, distance: 79.5
click at [1015, 333] on div "Claim details This claim applies to a shipment without a certificate Certificat…" at bounding box center [612, 176] width 907 height 761
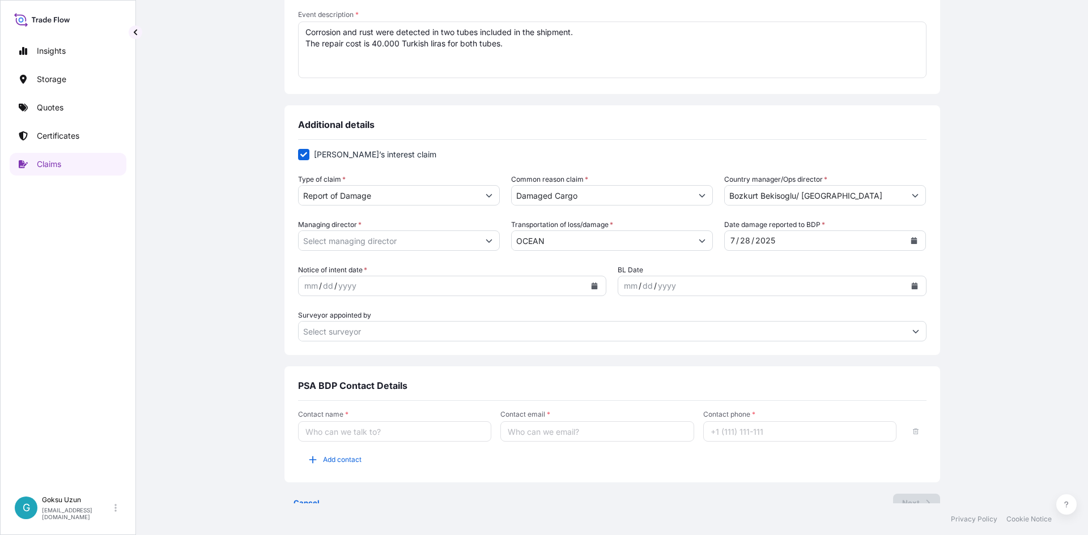
scroll to position [337, 0]
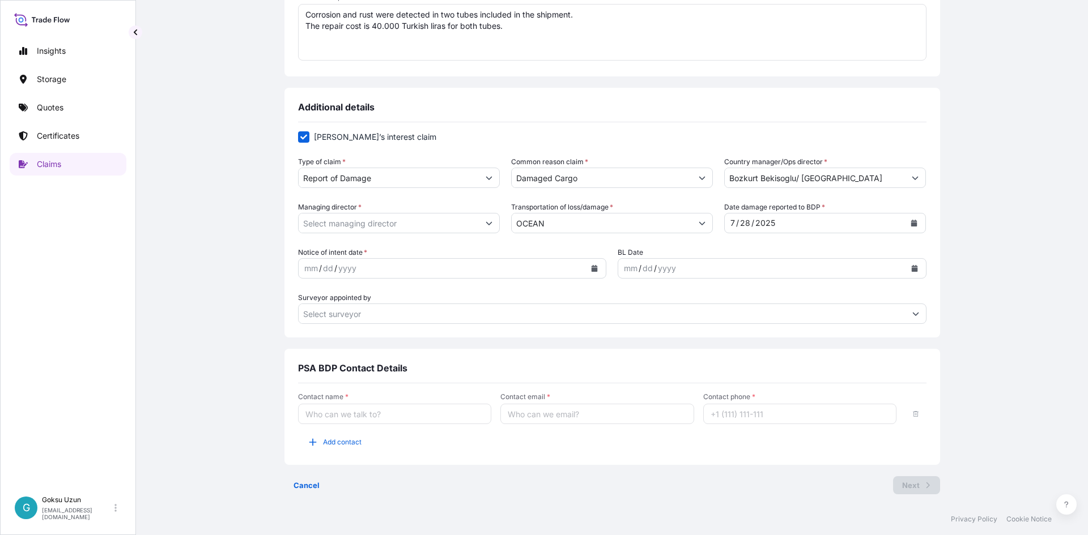
click at [595, 269] on button "Calendar" at bounding box center [594, 268] width 18 height 18
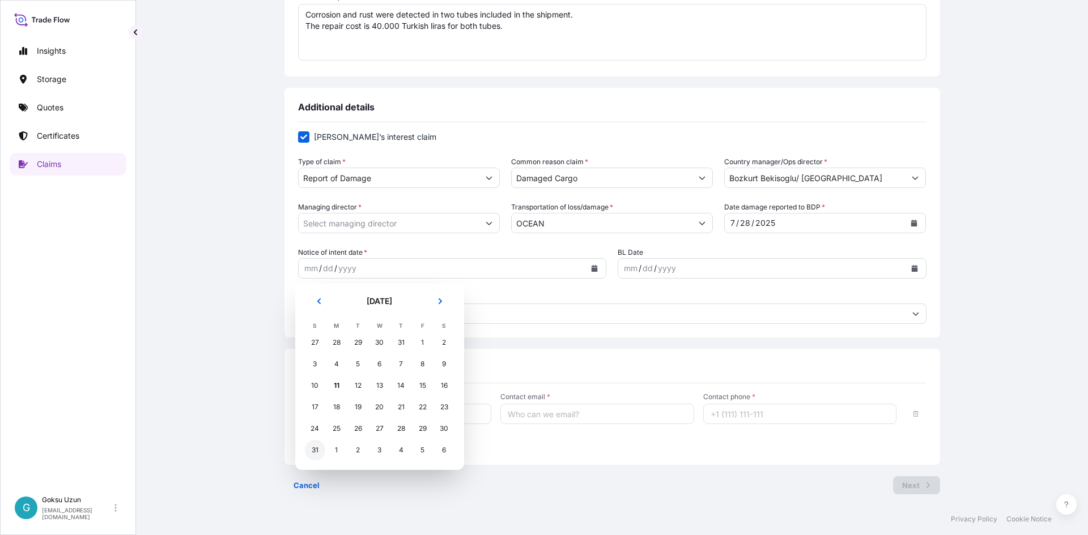
click at [318, 449] on div "31" at bounding box center [315, 450] width 20 height 20
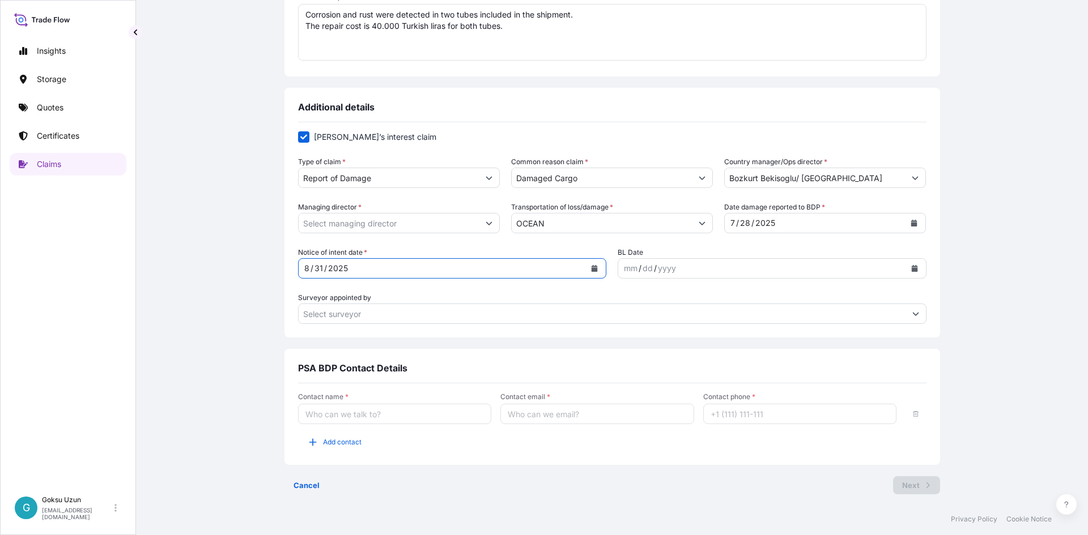
click at [580, 272] on div "[DATE]" at bounding box center [442, 268] width 287 height 20
click at [592, 271] on icon "Calendar" at bounding box center [595, 268] width 6 height 7
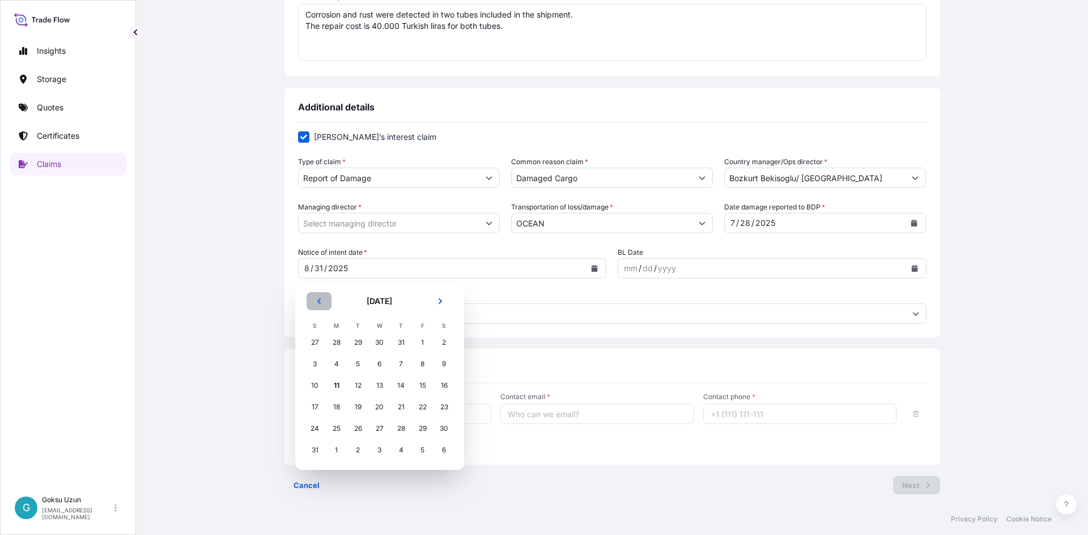
click at [322, 304] on icon "Previous" at bounding box center [319, 301] width 7 height 7
click at [402, 432] on div "31" at bounding box center [401, 429] width 20 height 20
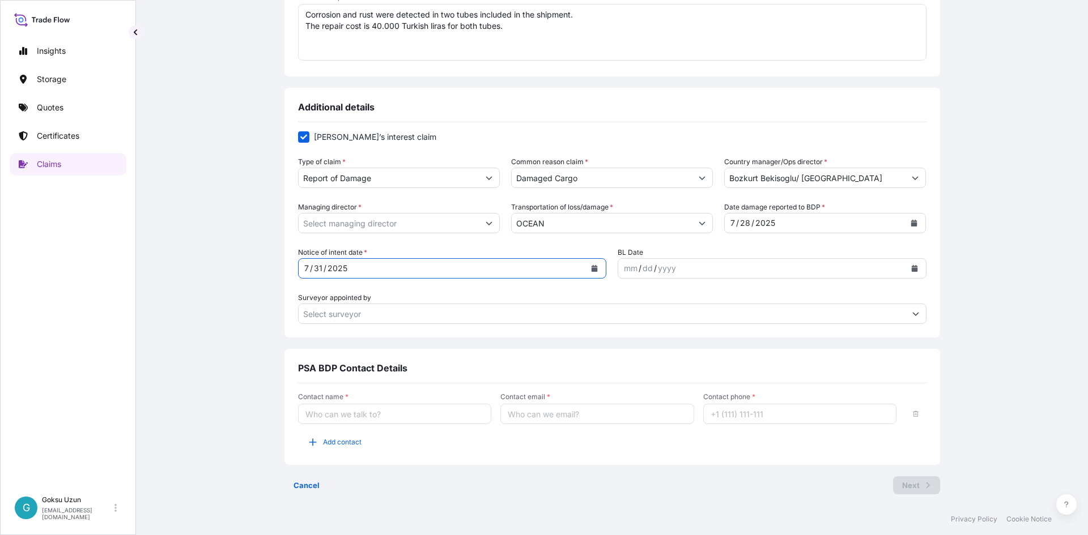
click at [367, 317] on input "Surveyor appointed by" at bounding box center [602, 314] width 607 height 20
click at [357, 335] on div "[PERSON_NAME]’s interest claim Type of claim * Report of Damage Common reason c…" at bounding box center [612, 233] width 628 height 223
click at [418, 423] on input "Contact name *" at bounding box center [395, 414] width 194 height 20
type input "[PERSON_NAME]"
type input "[EMAIL_ADDRESS][DOMAIN_NAME]"
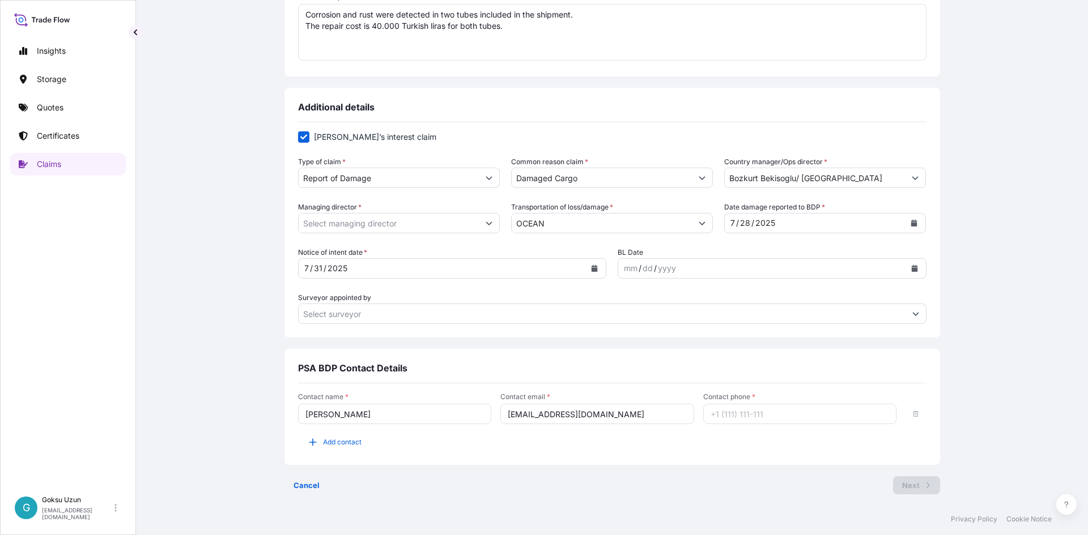
type input "[PHONE_NUMBER]"
drag, startPoint x: 659, startPoint y: 419, endPoint x: 391, endPoint y: 418, distance: 268.0
click at [391, 418] on div "Contact name * [PERSON_NAME] Contact email * [EMAIL_ADDRESS][DOMAIN_NAME] Conta…" at bounding box center [612, 409] width 628 height 32
type input "[EMAIL_ADDRESS][DOMAIN_NAME]"
click at [732, 483] on div "Cancel Next" at bounding box center [612, 485] width 656 height 18
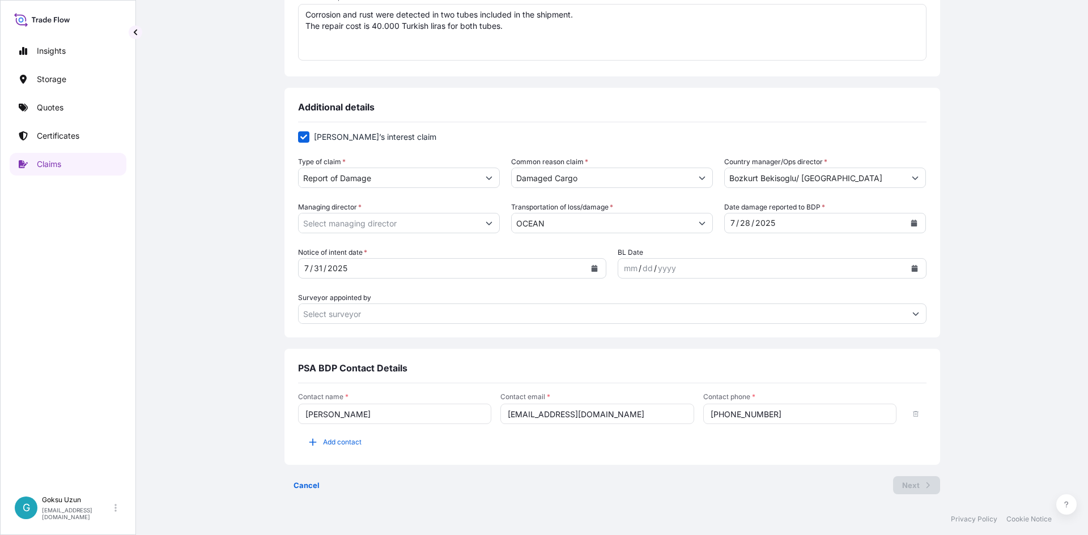
click at [777, 415] on input "[PHONE_NUMBER]" at bounding box center [800, 414] width 194 height 20
drag, startPoint x: 724, startPoint y: 412, endPoint x: 658, endPoint y: 412, distance: 65.7
click at [661, 412] on div "Contact name * [PERSON_NAME] Uzun Contact email * [EMAIL_ADDRESS][DOMAIN_NAME] …" at bounding box center [612, 409] width 628 height 32
paste input "[PHONE_NUMBER]"
type input "[PHONE_NUMBER]"
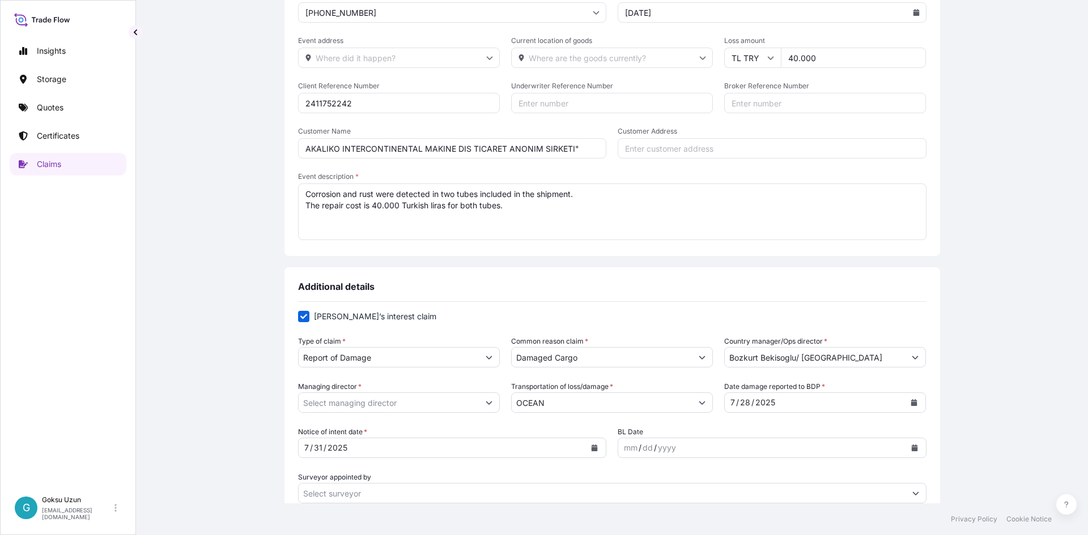
scroll to position [280, 0]
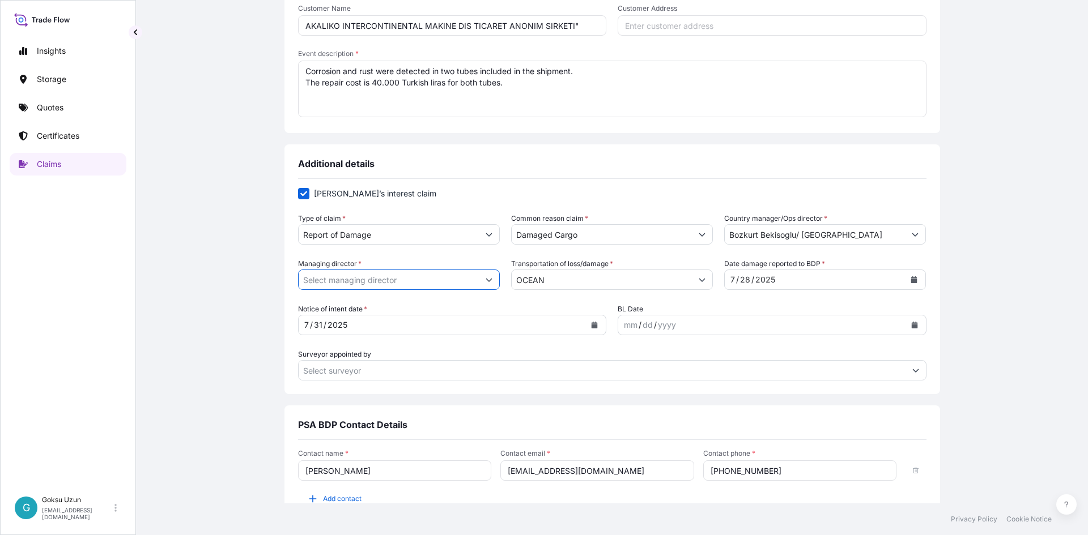
click at [299, 280] on input "Managing director *" at bounding box center [389, 280] width 180 height 20
click at [486, 280] on icon "Show suggestions" at bounding box center [489, 280] width 6 height 3
click at [489, 279] on button "Show suggestions" at bounding box center [489, 280] width 20 height 20
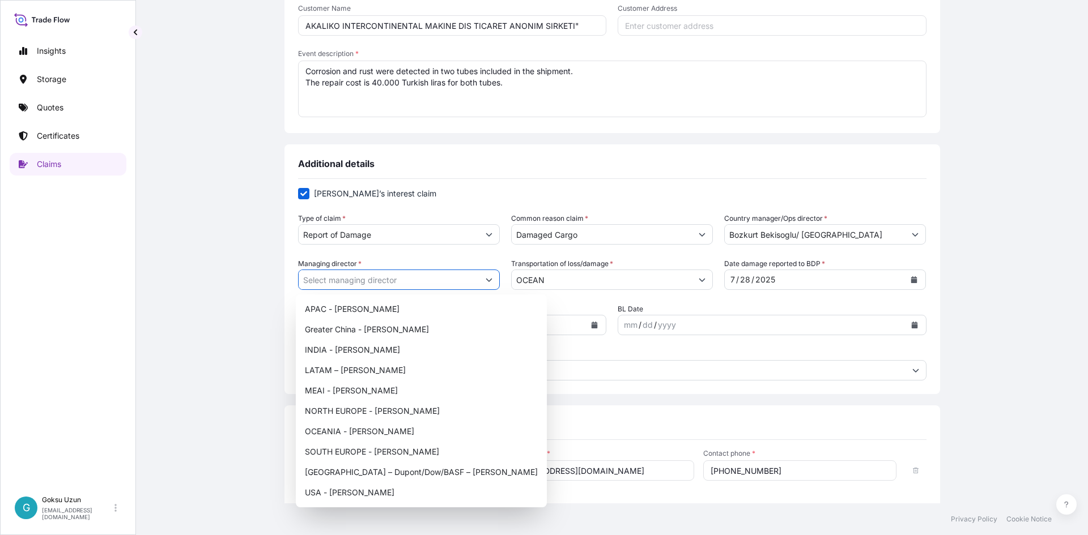
scroll to position [337, 0]
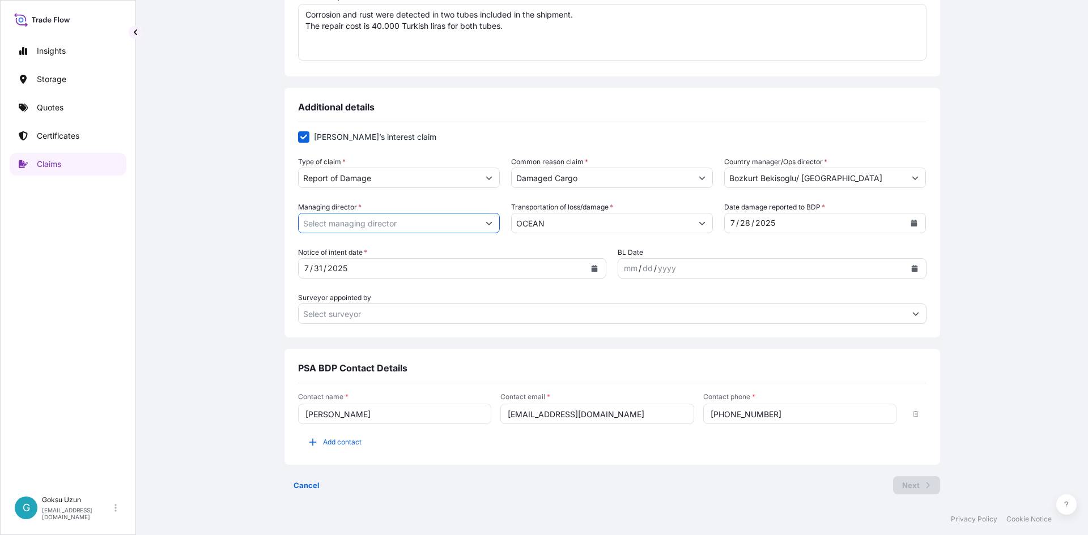
click at [912, 181] on icon "Show suggestions" at bounding box center [915, 178] width 7 height 7
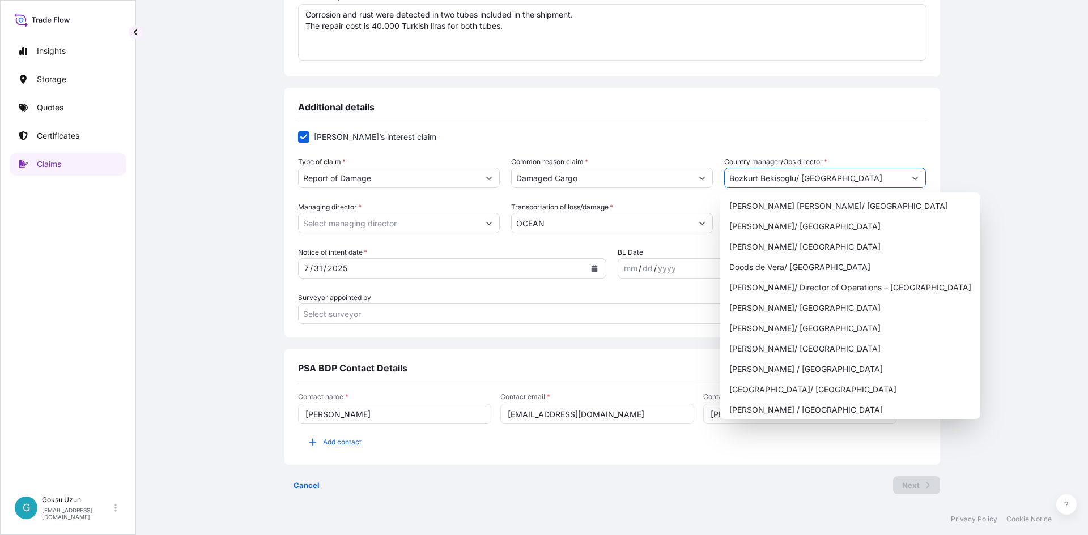
scroll to position [173, 0]
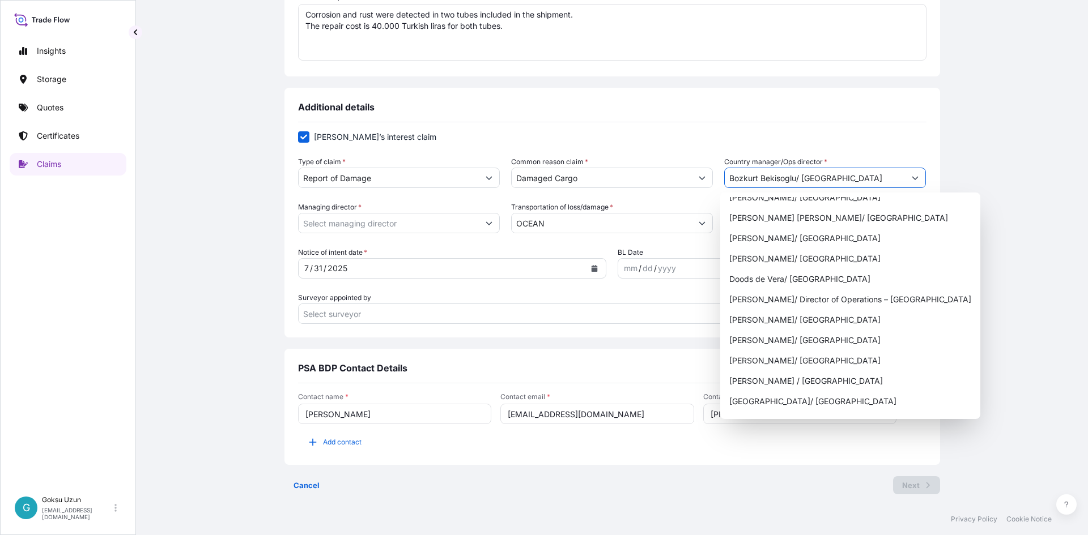
click at [1044, 288] on div "Claim details This claim applies to a shipment without a certificate Certificat…" at bounding box center [612, 123] width 907 height 761
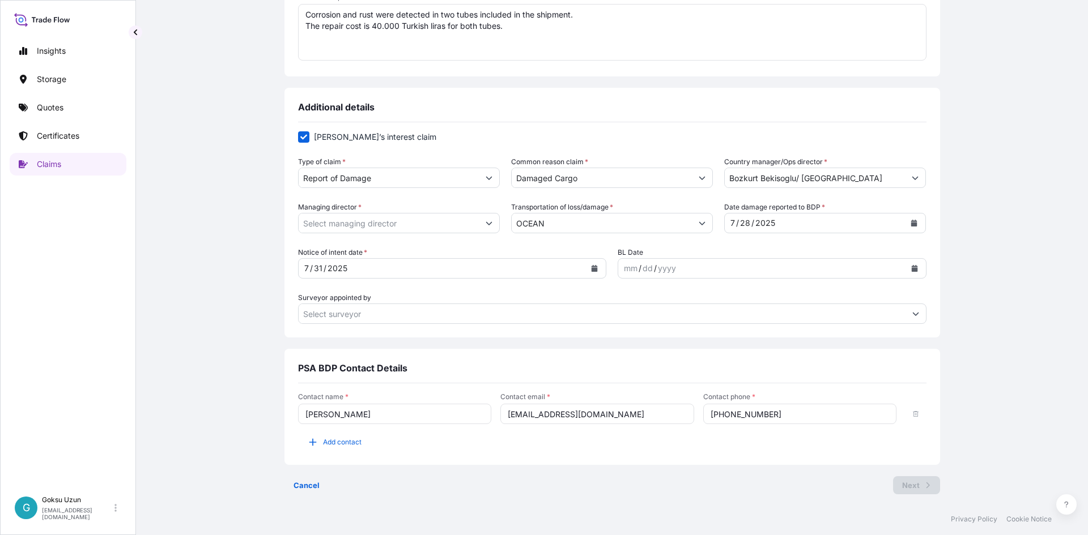
click at [486, 224] on icon "Show suggestions" at bounding box center [489, 223] width 7 height 7
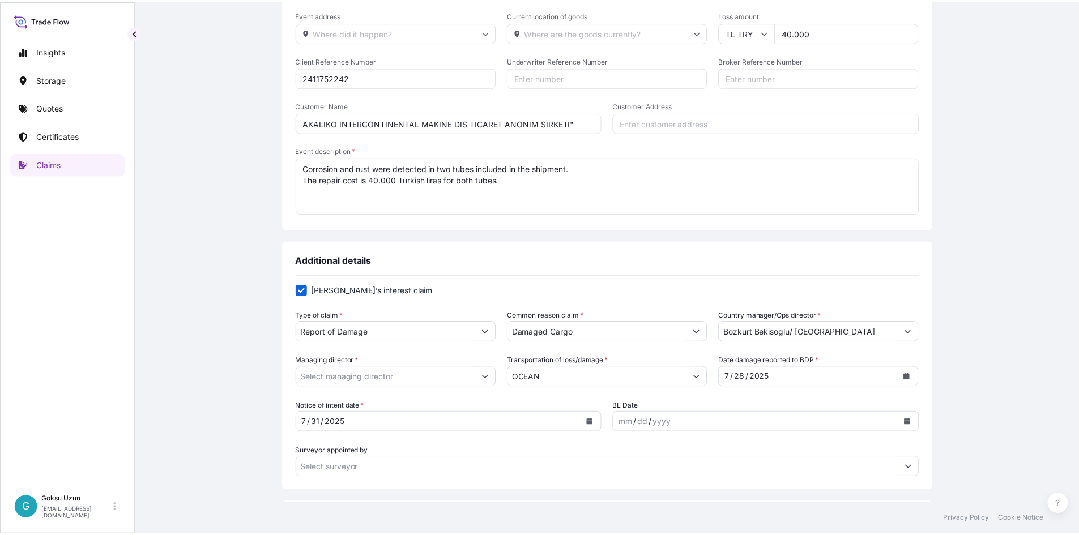
scroll to position [167, 0]
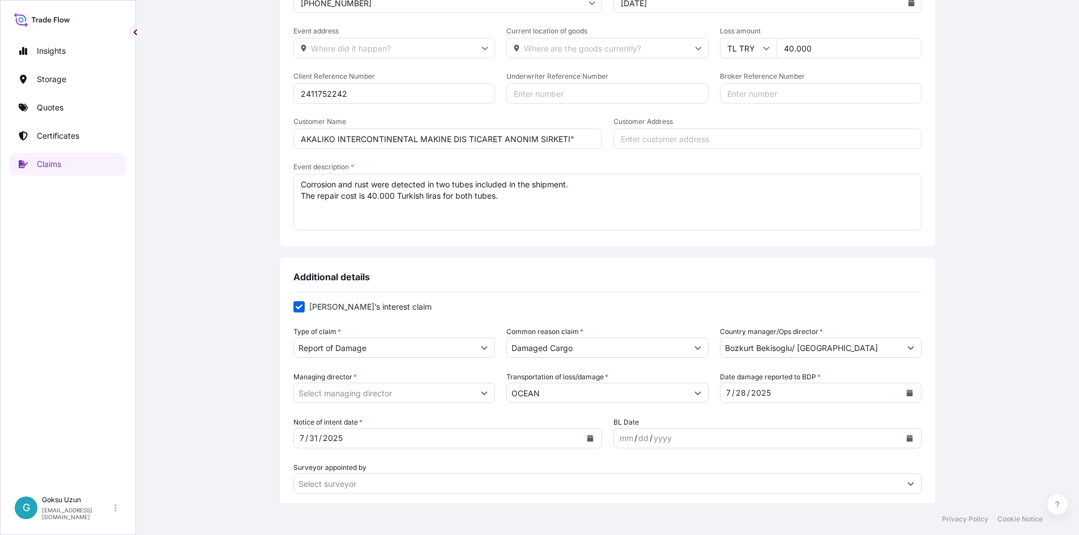
click at [491, 390] on div at bounding box center [394, 393] width 202 height 20
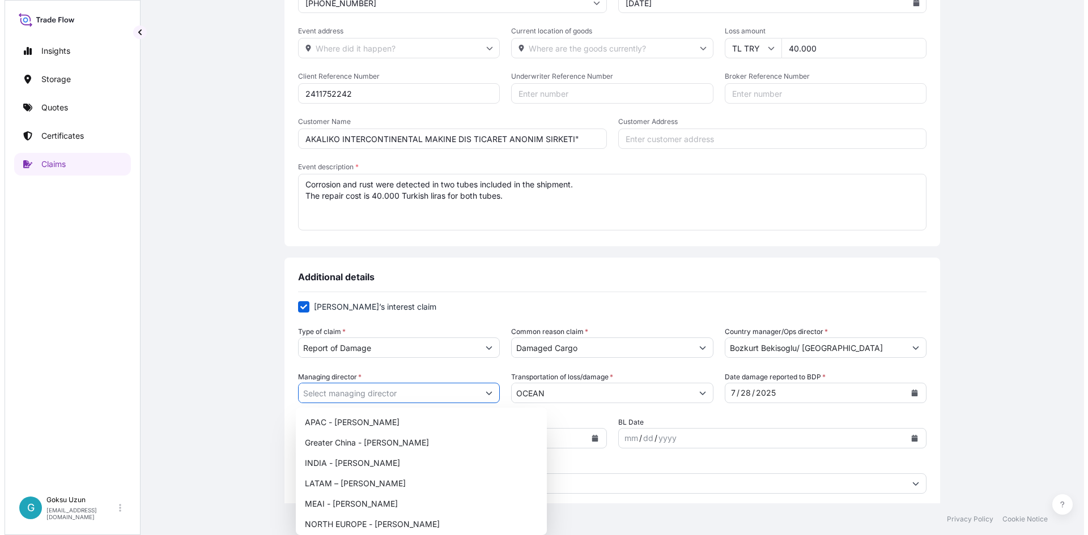
scroll to position [280, 0]
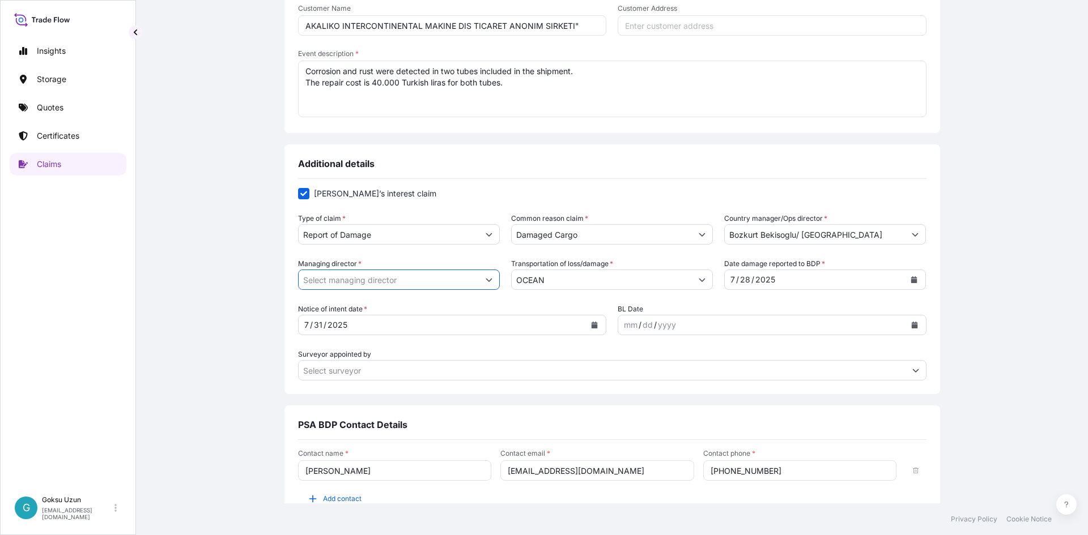
click at [461, 274] on input "Managing director *" at bounding box center [389, 280] width 180 height 20
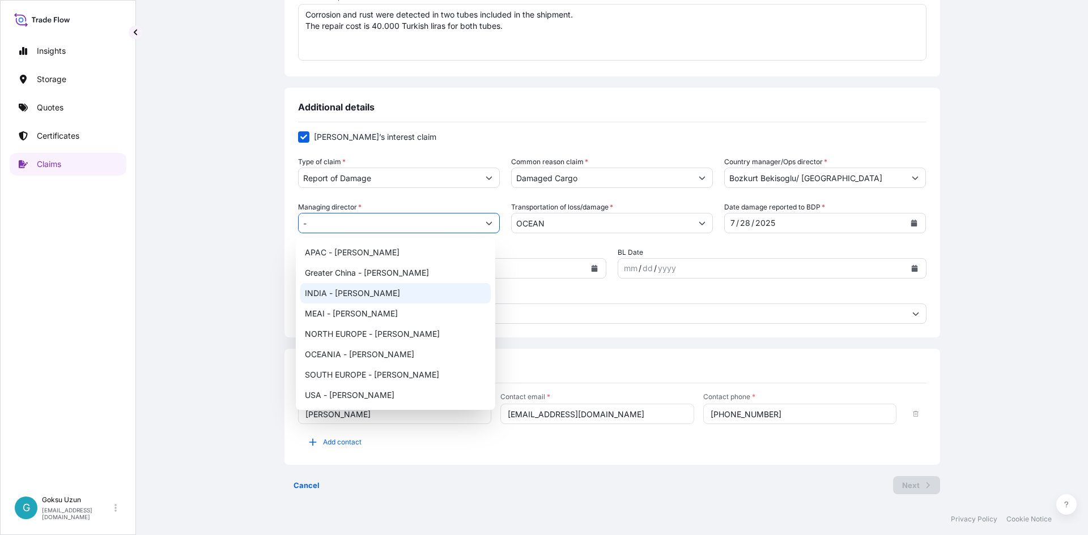
type input "-"
click at [676, 481] on div "Cancel Next" at bounding box center [612, 485] width 656 height 18
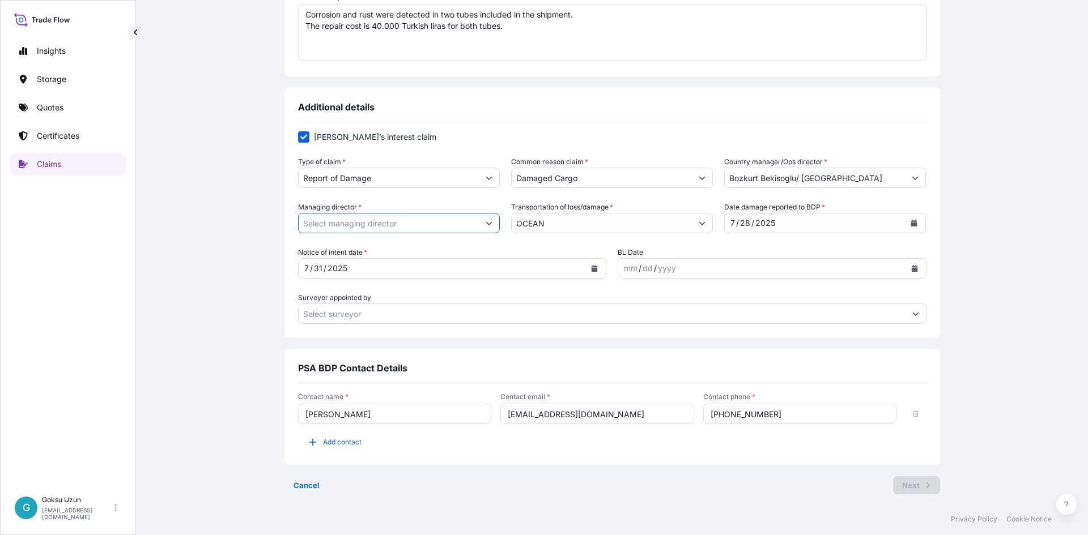
click at [389, 219] on input "Managing director *" at bounding box center [389, 223] width 180 height 20
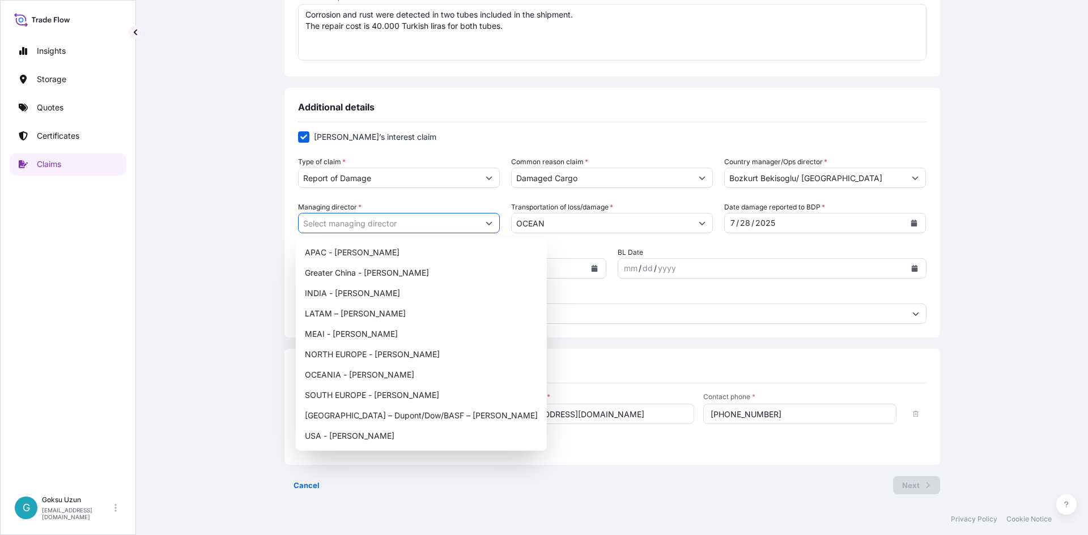
click at [488, 223] on icon "Show suggestions" at bounding box center [489, 223] width 7 height 7
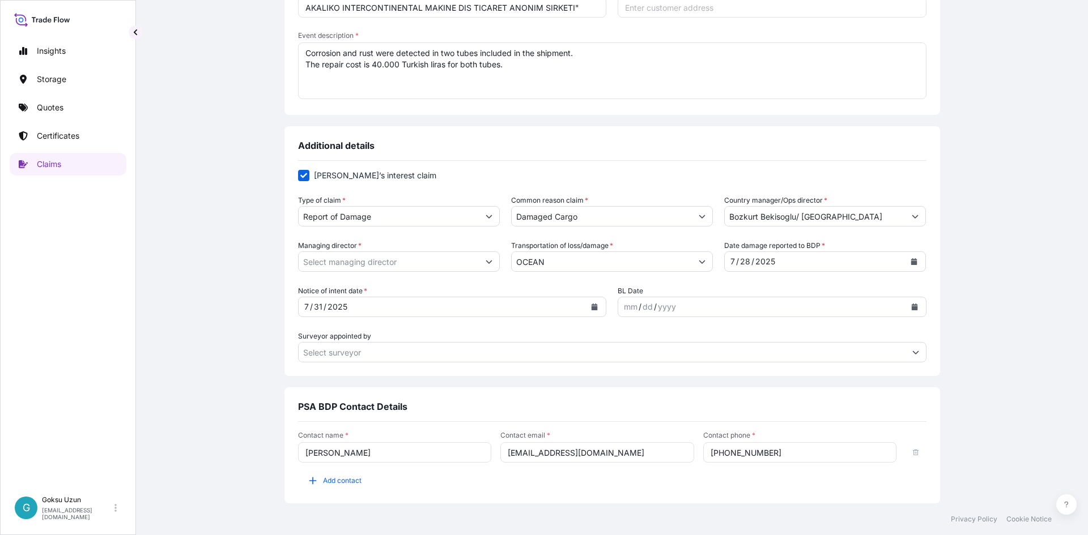
scroll to position [280, 0]
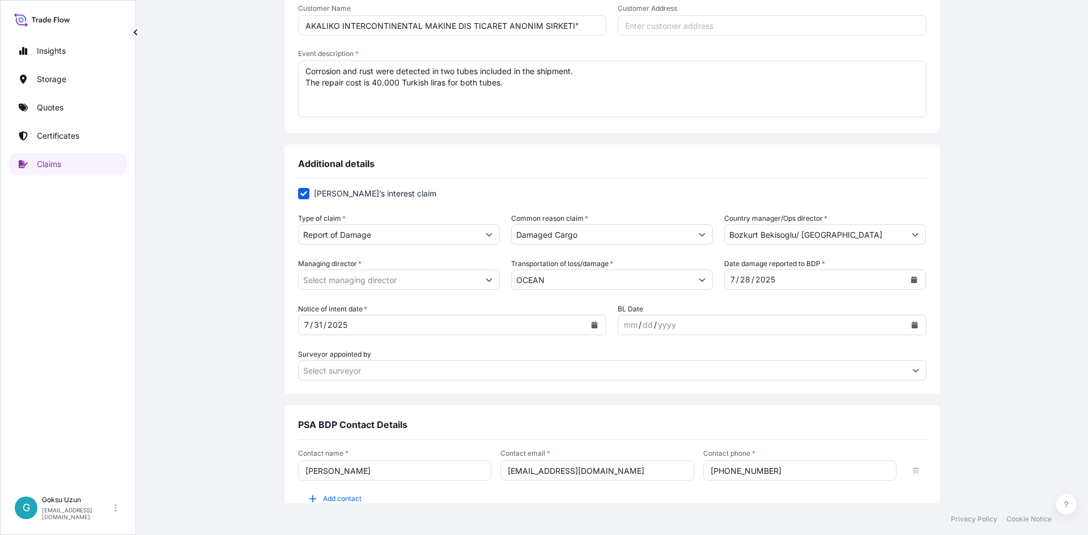
click at [445, 281] on input "Managing director *" at bounding box center [389, 280] width 180 height 20
click at [487, 273] on button "Show suggestions" at bounding box center [489, 280] width 20 height 20
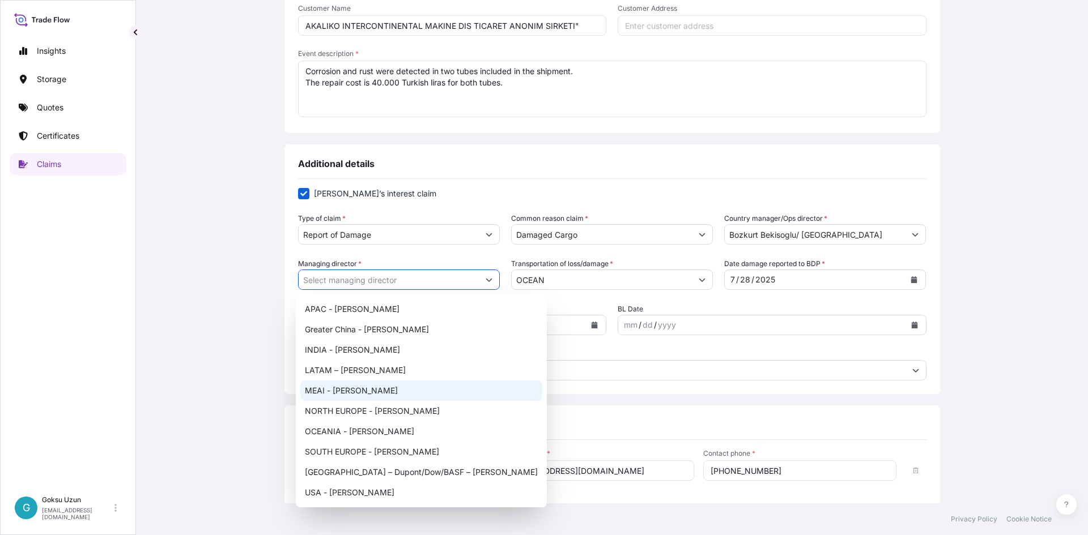
click at [327, 389] on div "MEAI - [PERSON_NAME]" at bounding box center [421, 391] width 242 height 20
type input "MEAI - [PERSON_NAME]"
